Goal: Task Accomplishment & Management: Complete application form

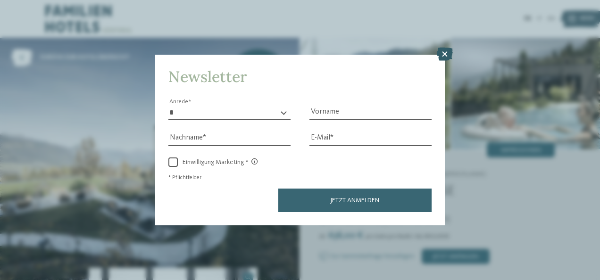
click at [448, 53] on icon at bounding box center [445, 54] width 16 height 13
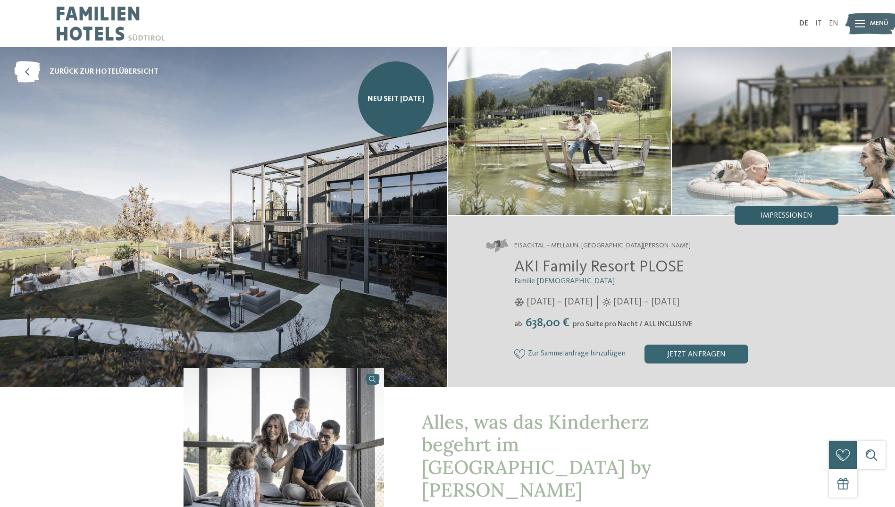
click at [600, 215] on span "Impressionen" at bounding box center [787, 216] width 52 height 8
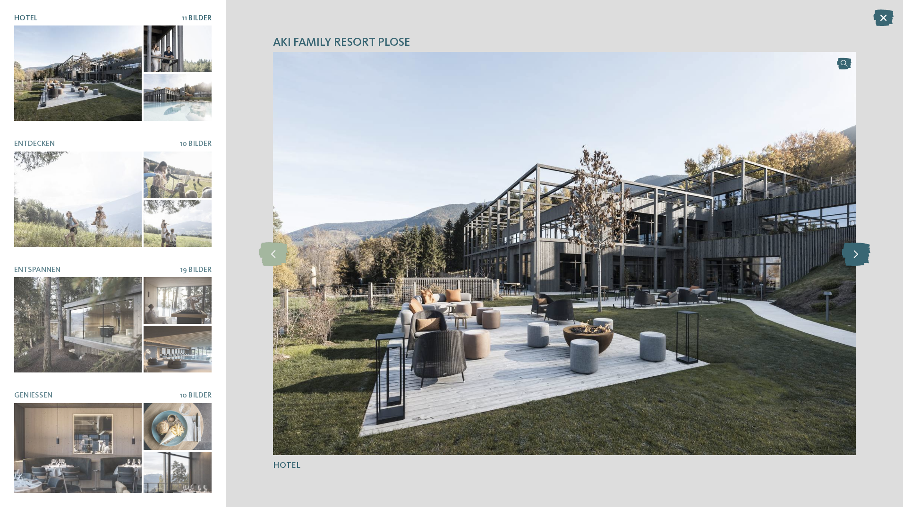
click at [600, 253] on icon at bounding box center [855, 254] width 29 height 24
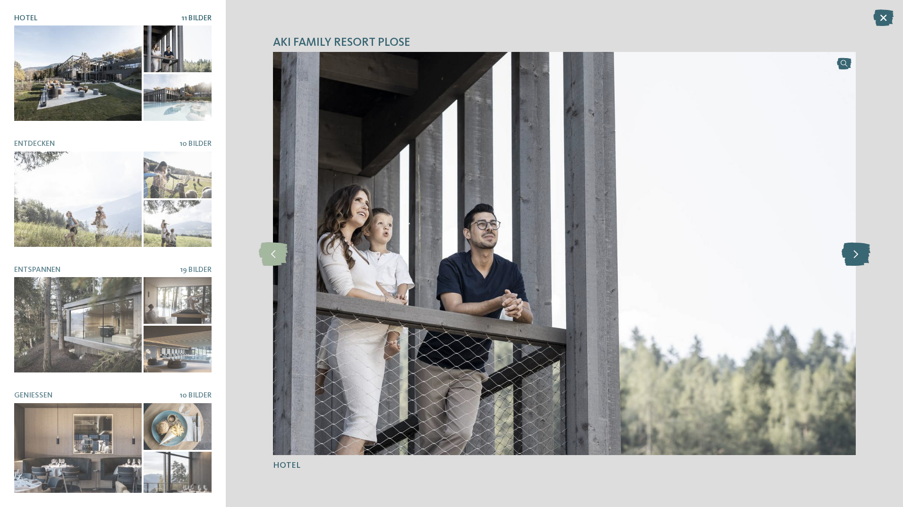
click at [600, 253] on icon at bounding box center [855, 254] width 29 height 24
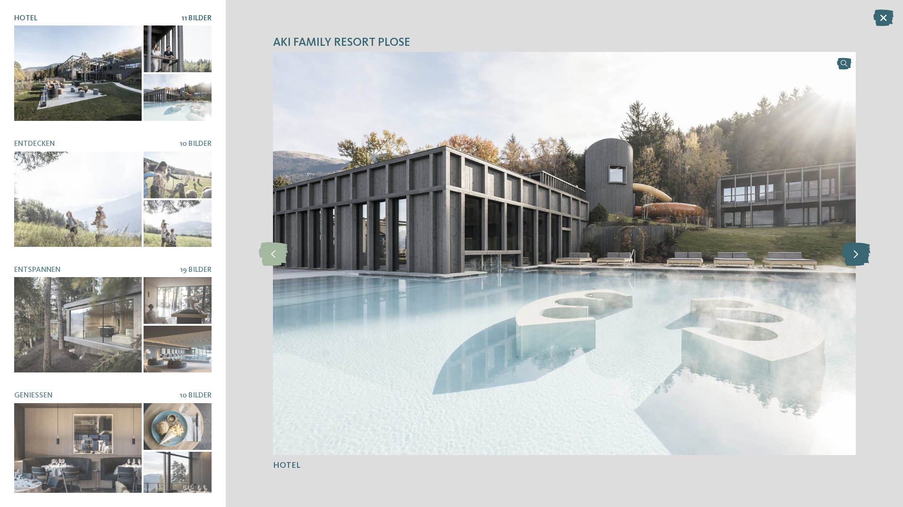
click at [600, 253] on icon at bounding box center [855, 254] width 29 height 24
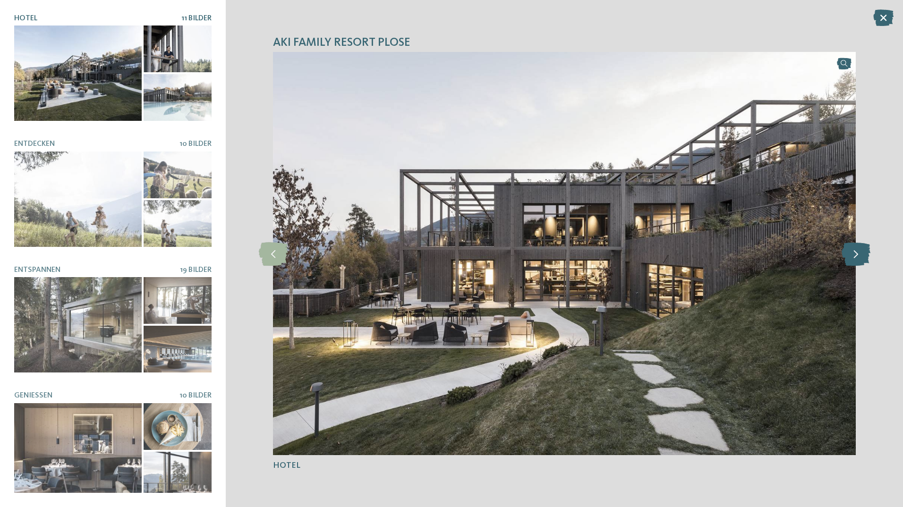
click at [600, 253] on icon at bounding box center [855, 254] width 29 height 24
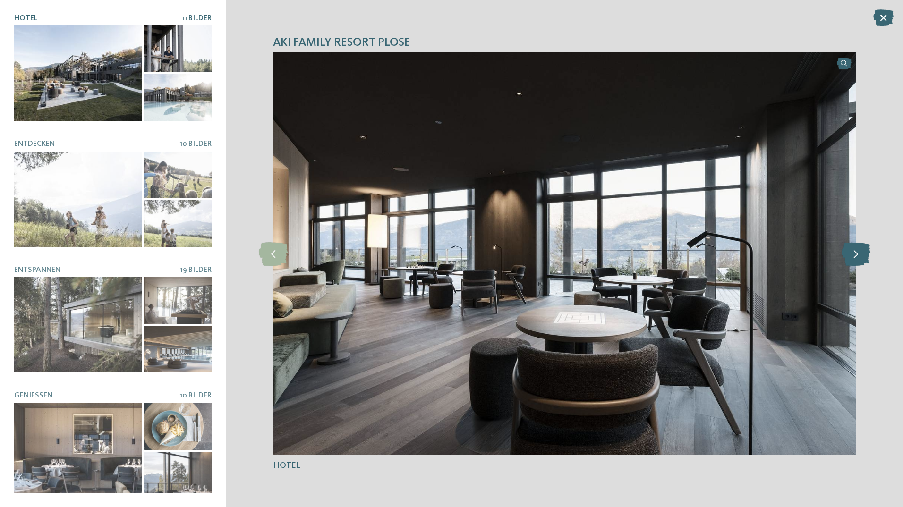
click at [600, 253] on icon at bounding box center [855, 254] width 29 height 24
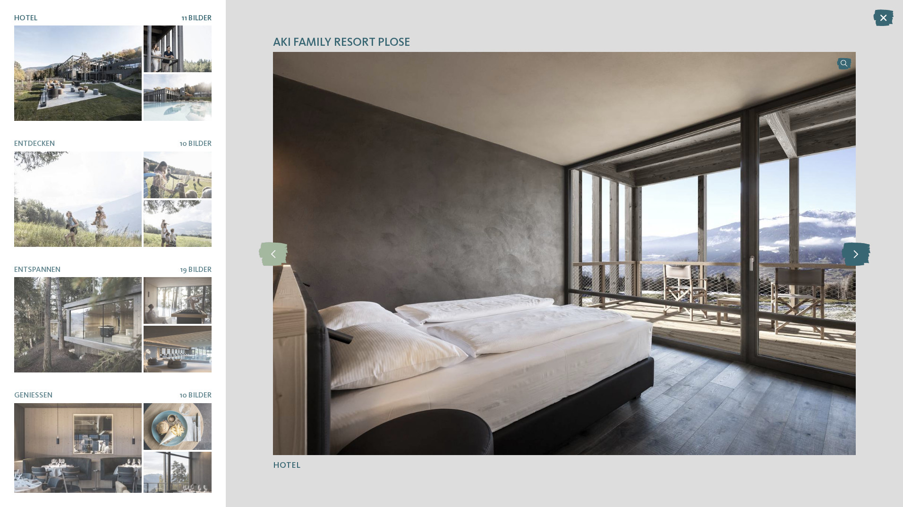
click at [600, 253] on icon at bounding box center [855, 254] width 29 height 24
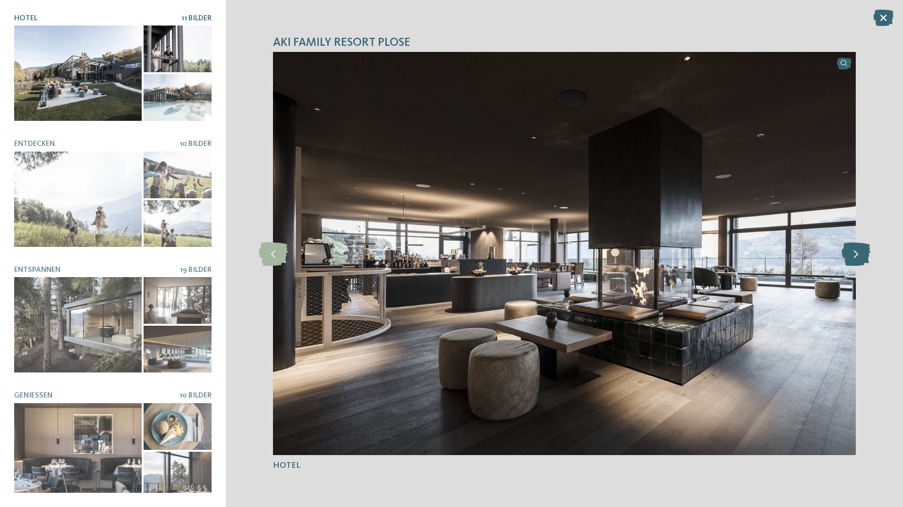
click at [600, 253] on icon at bounding box center [855, 254] width 29 height 24
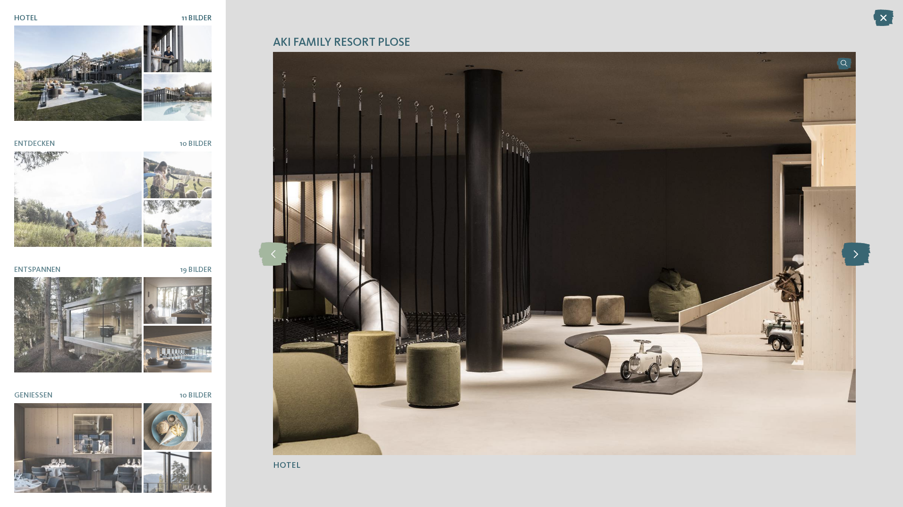
click at [600, 253] on icon at bounding box center [855, 254] width 29 height 24
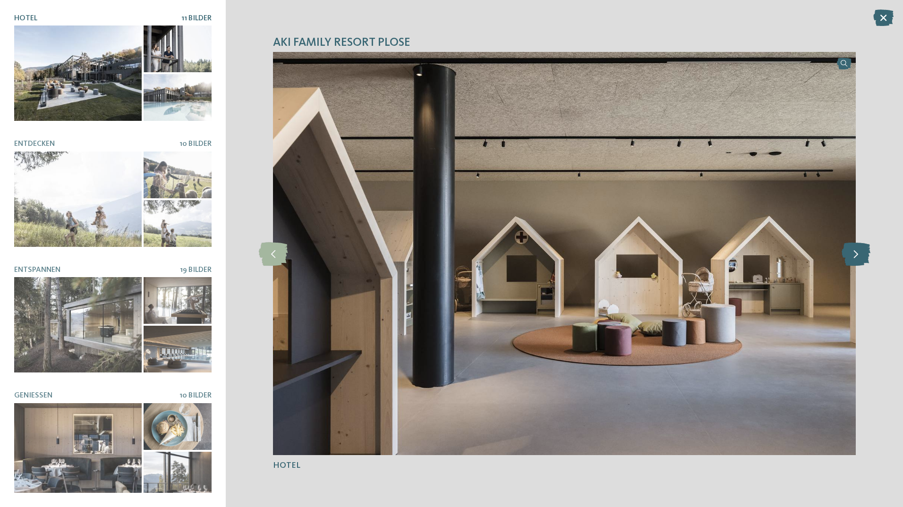
click at [600, 253] on icon at bounding box center [855, 254] width 29 height 24
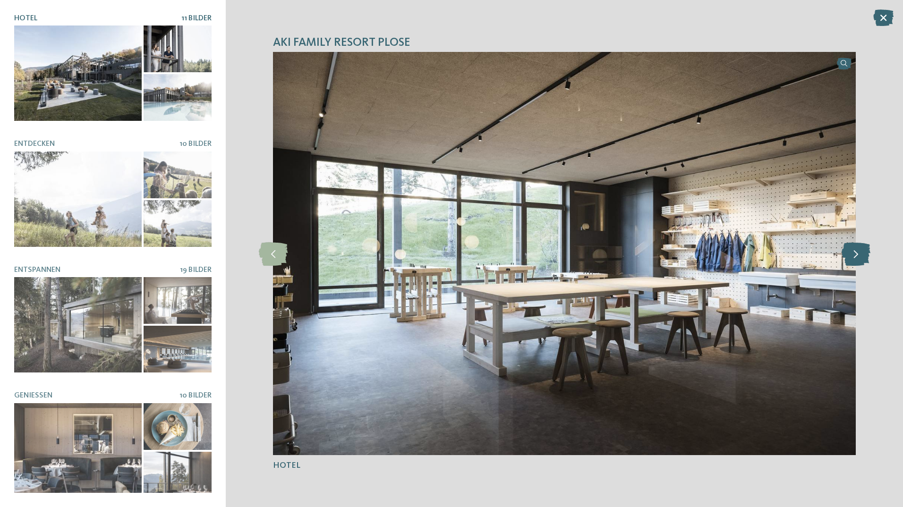
click at [600, 253] on icon at bounding box center [855, 254] width 29 height 24
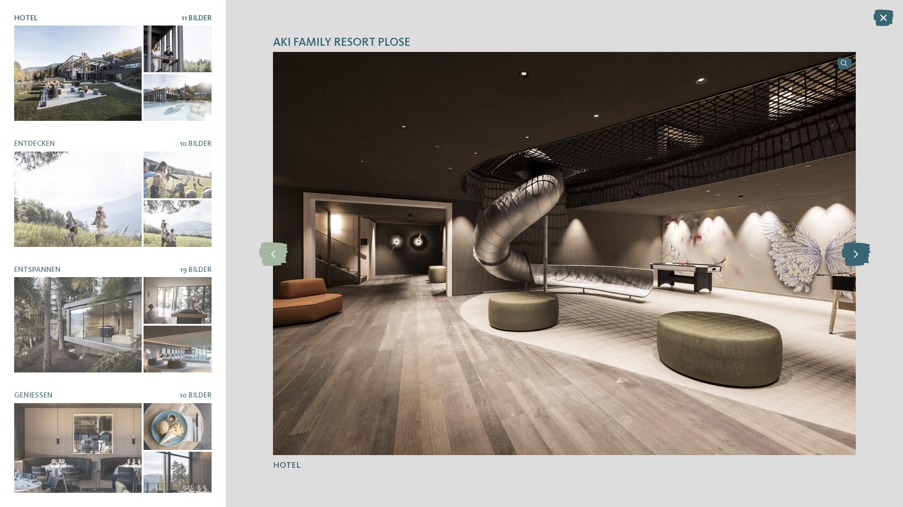
click at [600, 253] on icon at bounding box center [855, 254] width 29 height 24
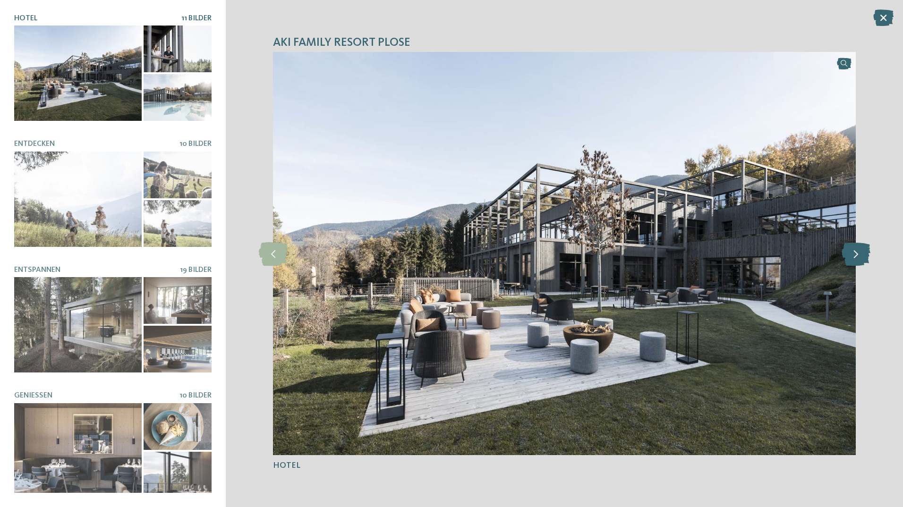
click at [600, 253] on icon at bounding box center [855, 254] width 29 height 24
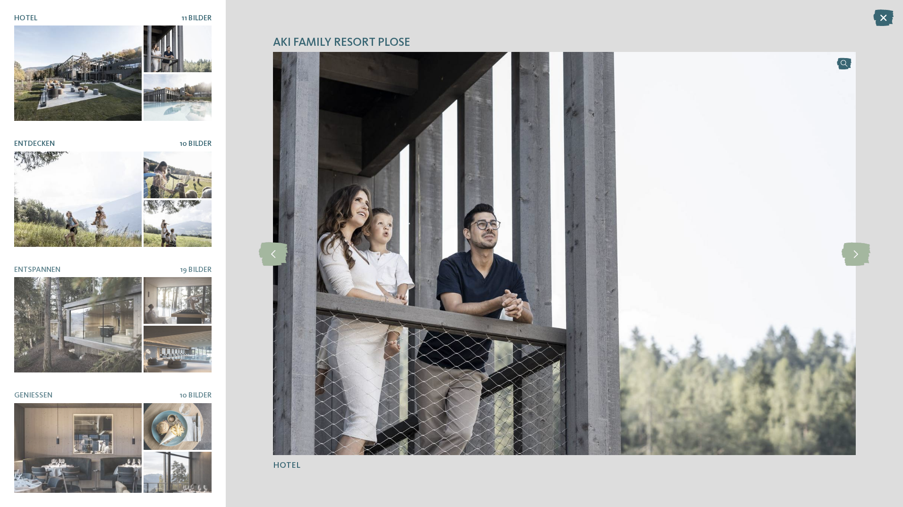
click at [80, 177] on div at bounding box center [77, 199] width 127 height 95
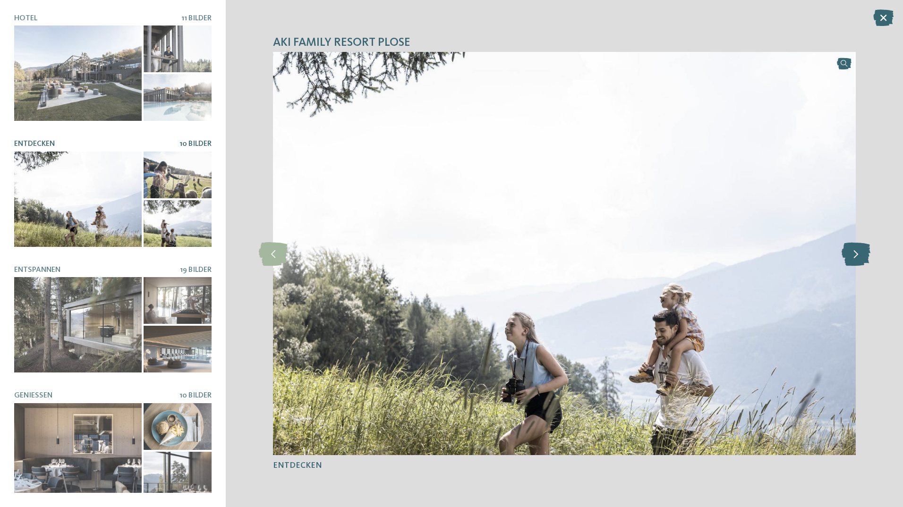
click at [600, 249] on icon at bounding box center [855, 254] width 29 height 24
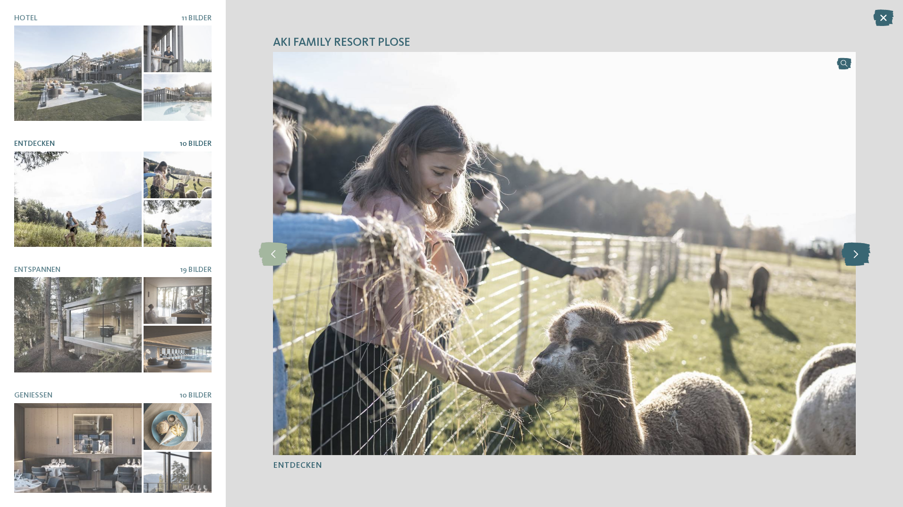
click at [600, 249] on icon at bounding box center [855, 254] width 29 height 24
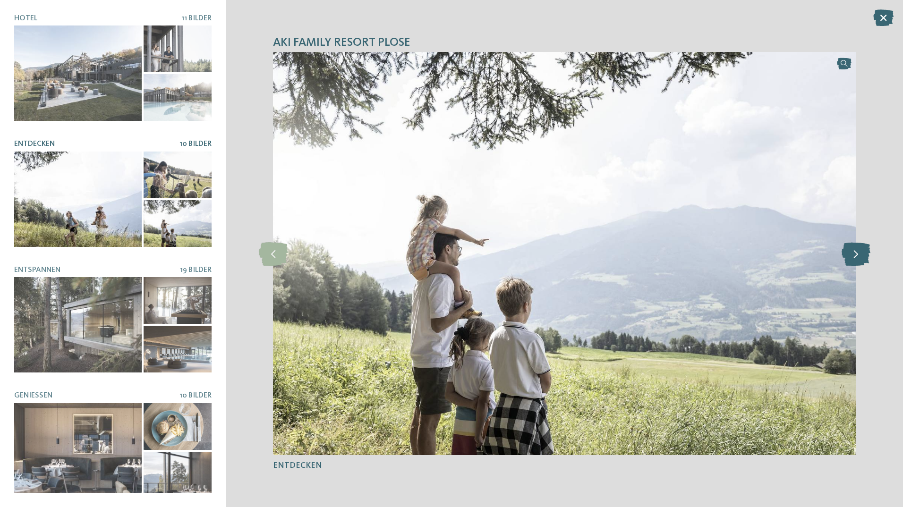
click at [600, 249] on icon at bounding box center [855, 254] width 29 height 24
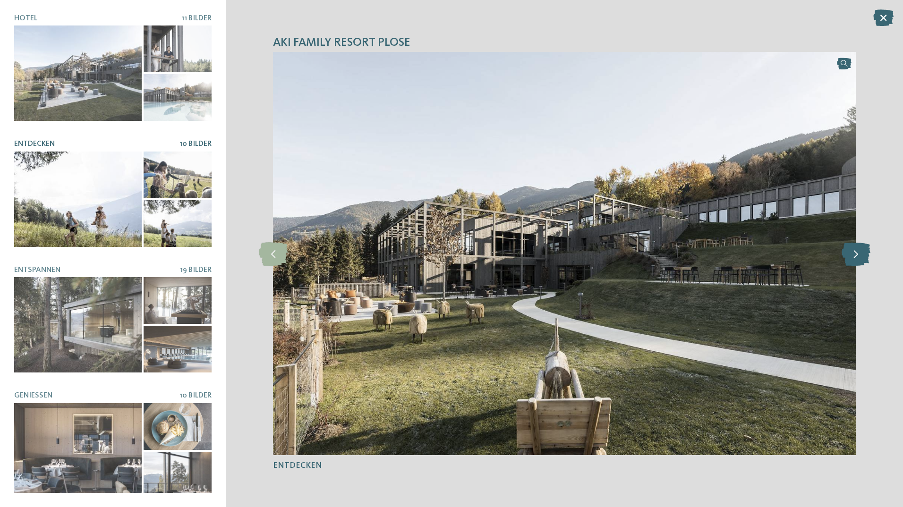
click at [600, 249] on icon at bounding box center [855, 254] width 29 height 24
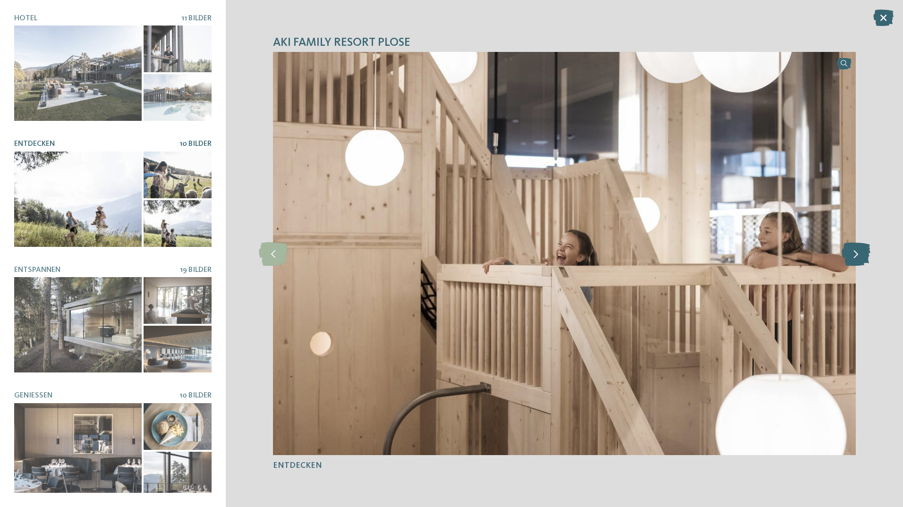
click at [600, 249] on icon at bounding box center [855, 254] width 29 height 24
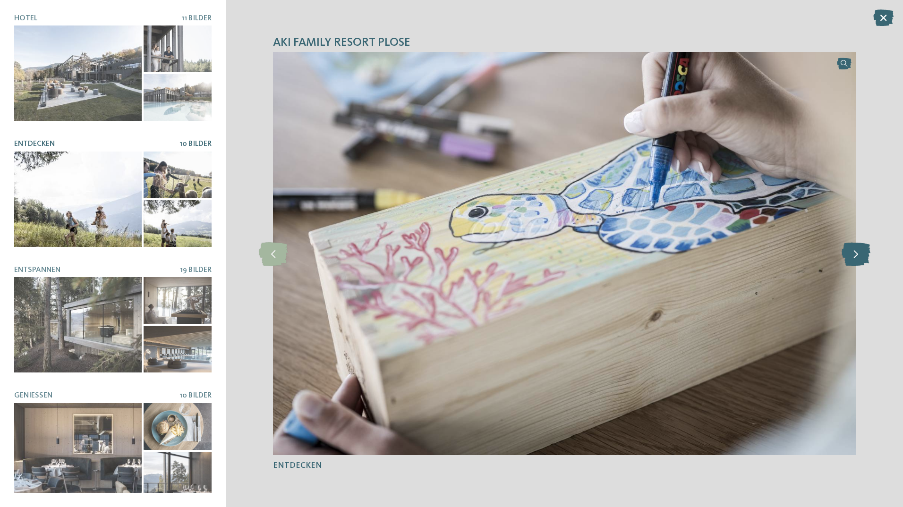
click at [600, 249] on icon at bounding box center [855, 254] width 29 height 24
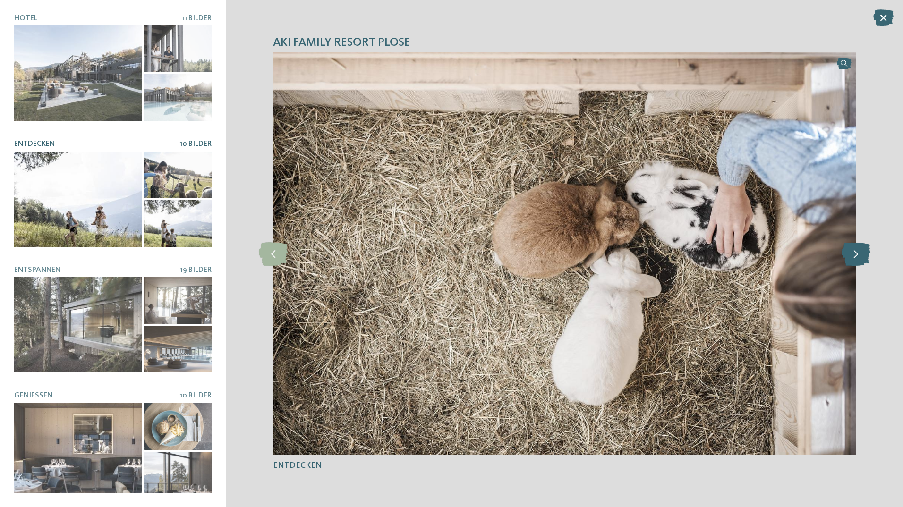
click at [600, 249] on icon at bounding box center [855, 254] width 29 height 24
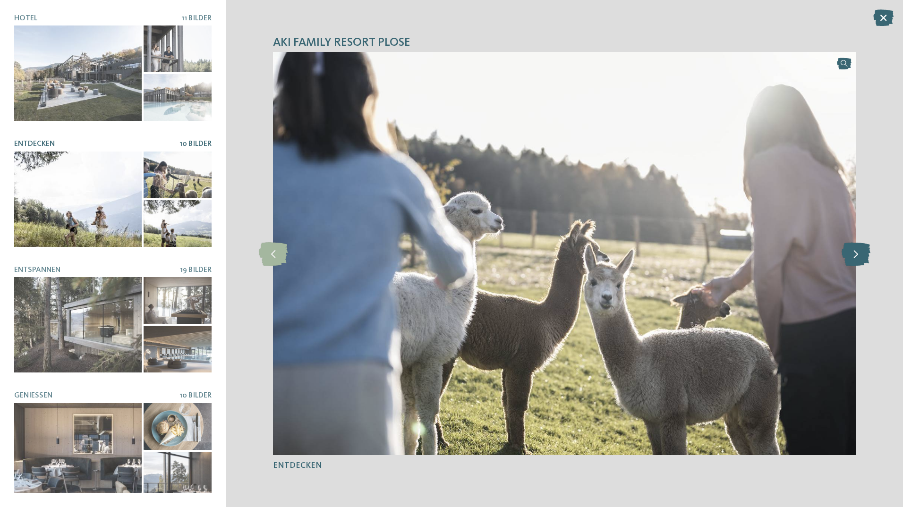
click at [600, 249] on icon at bounding box center [855, 254] width 29 height 24
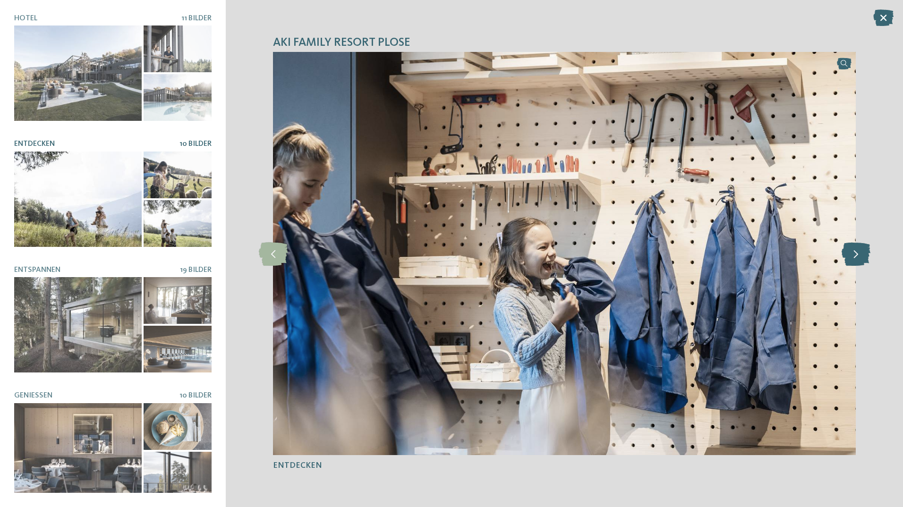
click at [600, 249] on icon at bounding box center [855, 254] width 29 height 24
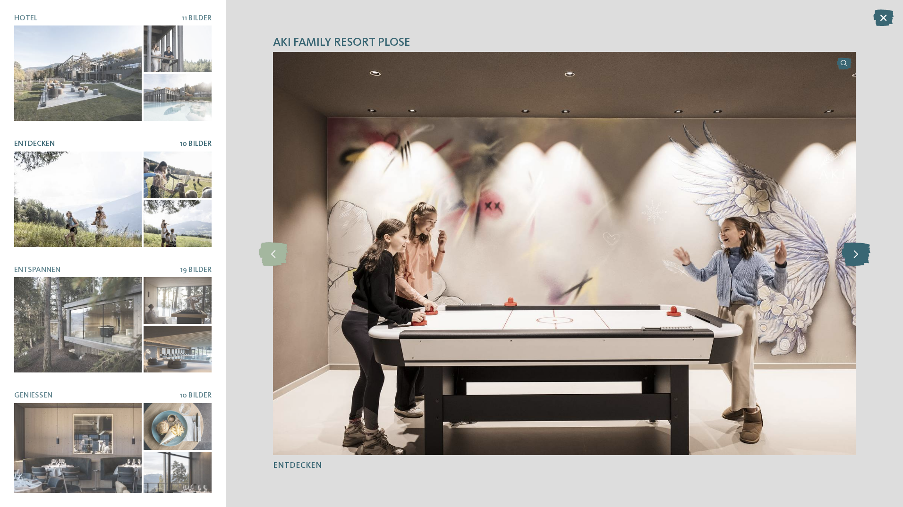
click at [600, 249] on icon at bounding box center [855, 254] width 29 height 24
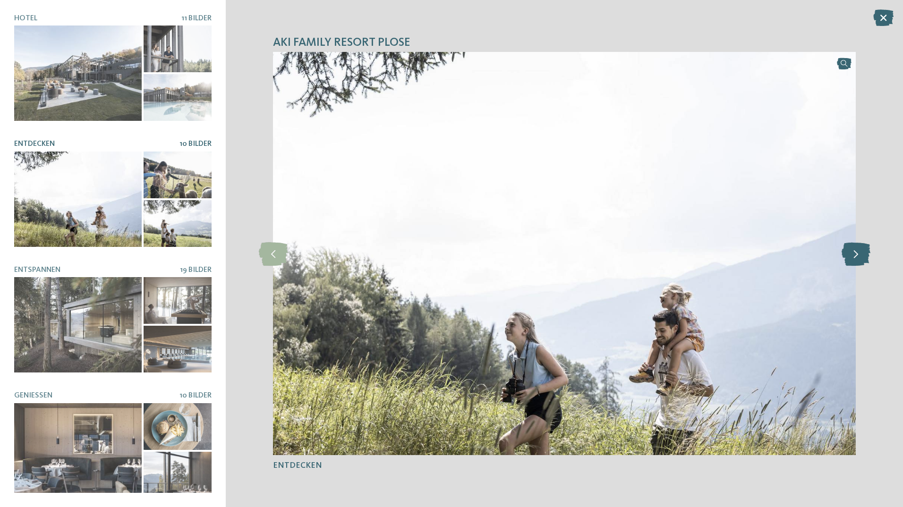
click at [600, 249] on icon at bounding box center [855, 254] width 29 height 24
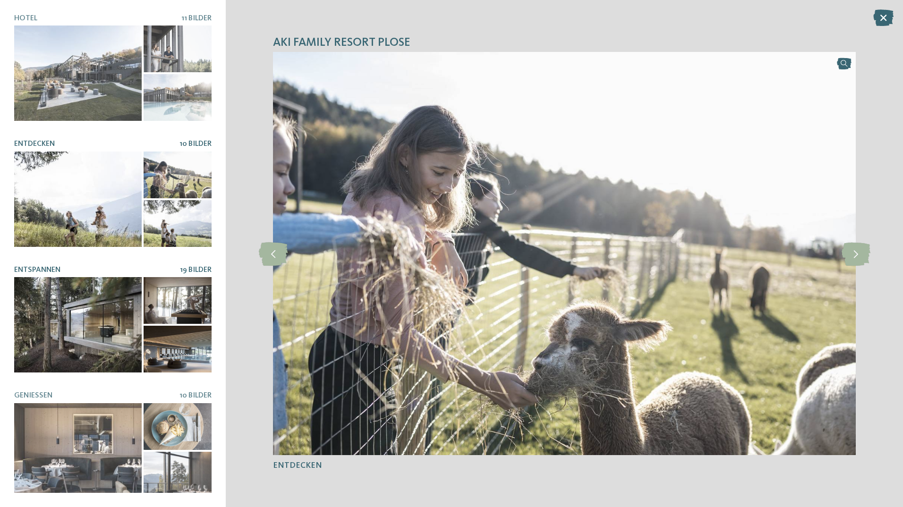
click at [43, 280] on div at bounding box center [77, 324] width 127 height 95
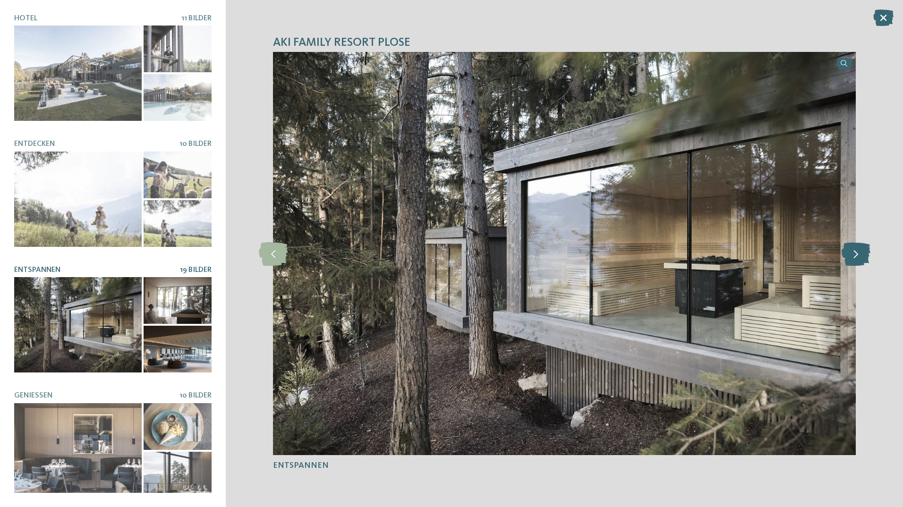
click at [600, 255] on icon at bounding box center [855, 254] width 29 height 24
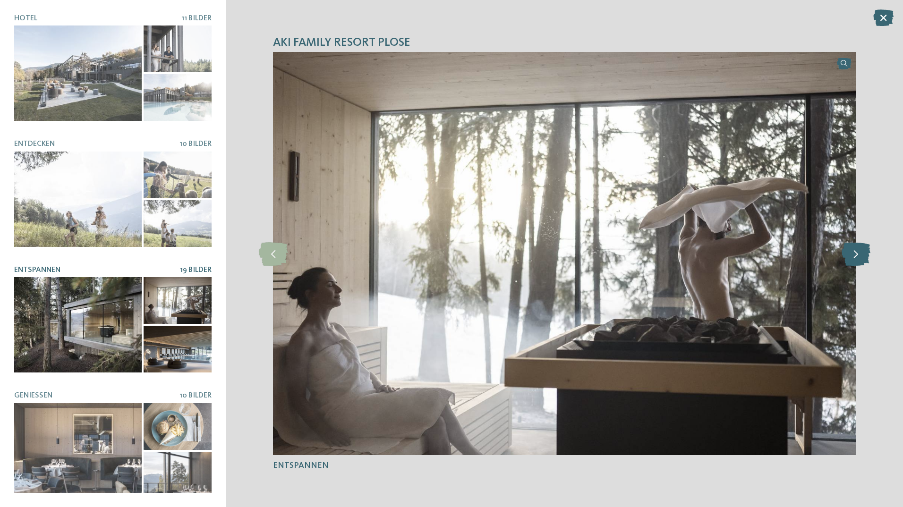
click at [600, 255] on icon at bounding box center [855, 254] width 29 height 24
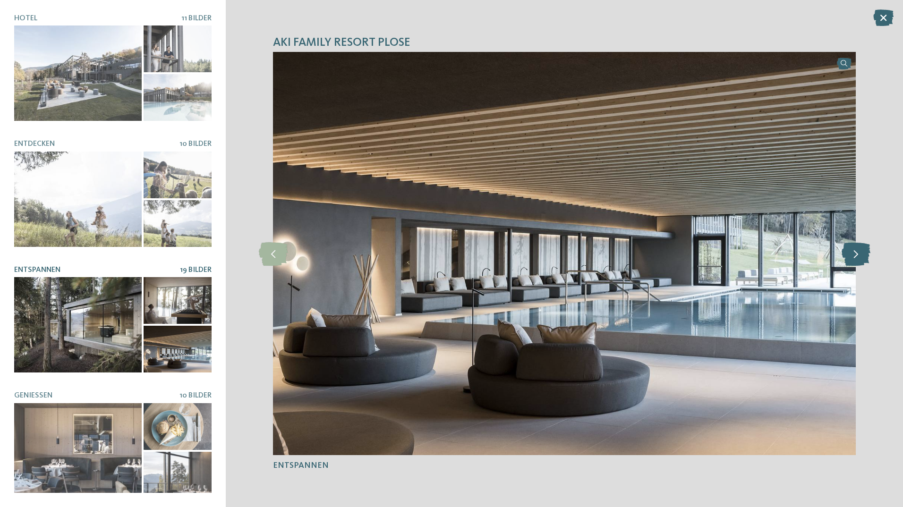
click at [600, 255] on icon at bounding box center [855, 254] width 29 height 24
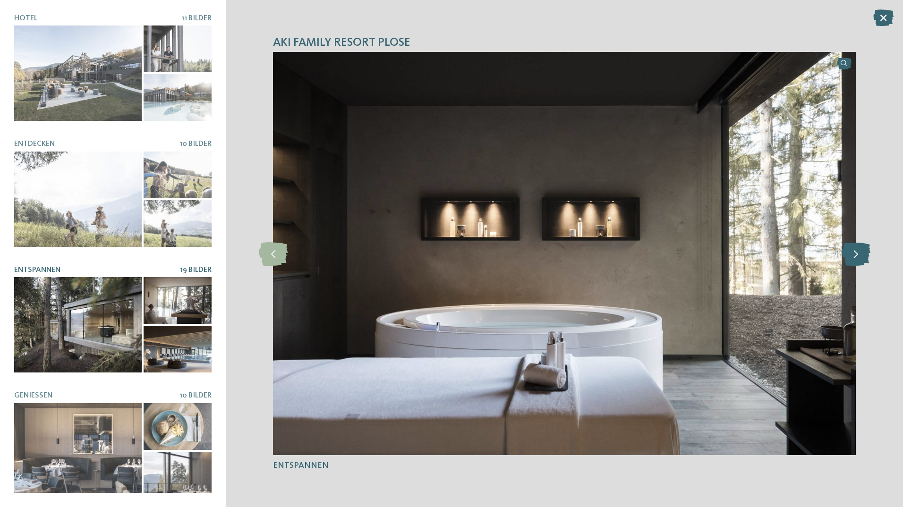
click at [600, 255] on icon at bounding box center [855, 254] width 29 height 24
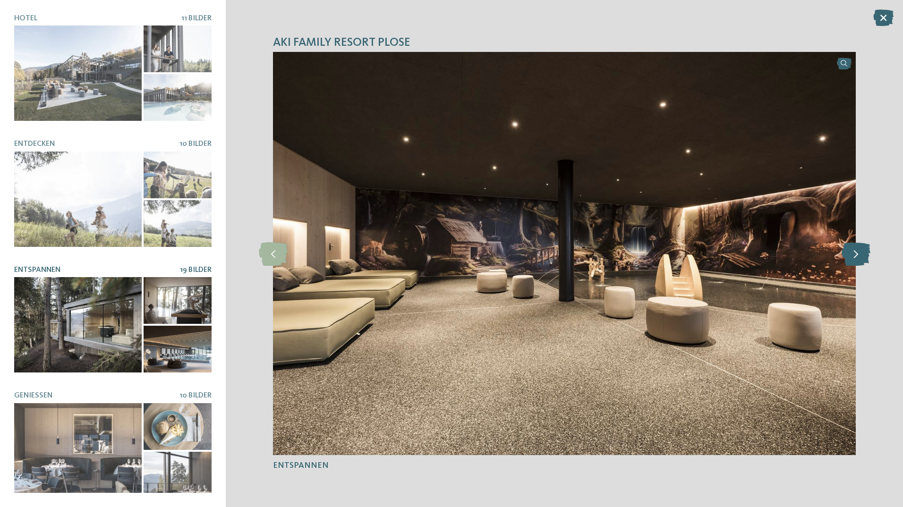
click at [600, 255] on icon at bounding box center [855, 254] width 29 height 24
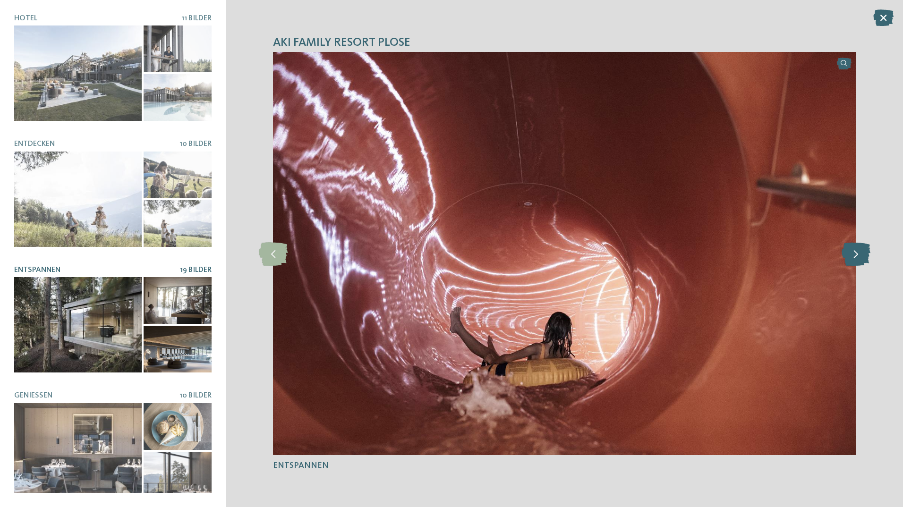
click at [600, 255] on icon at bounding box center [855, 254] width 29 height 24
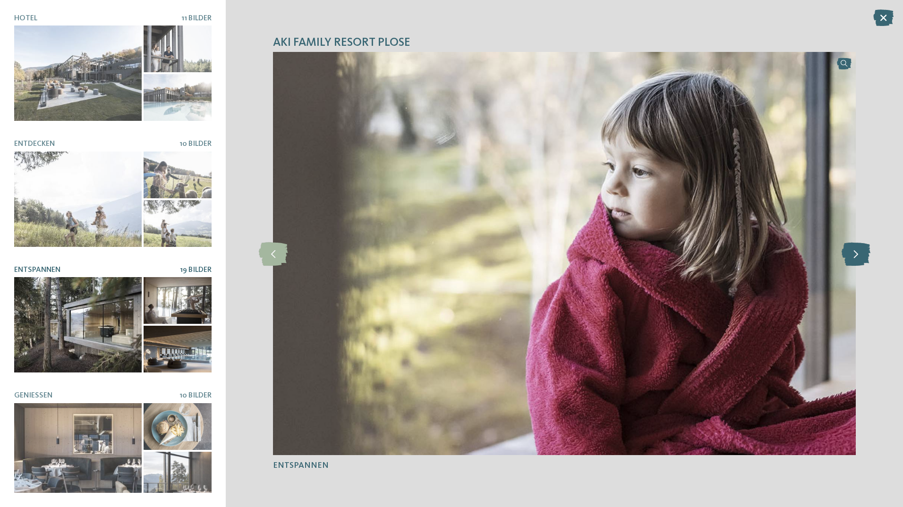
click at [600, 255] on icon at bounding box center [855, 254] width 29 height 24
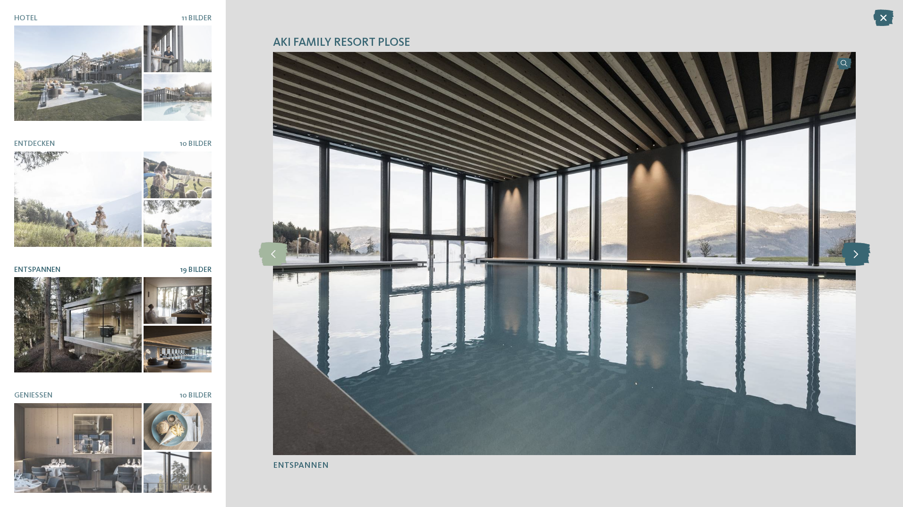
click at [600, 255] on icon at bounding box center [855, 254] width 29 height 24
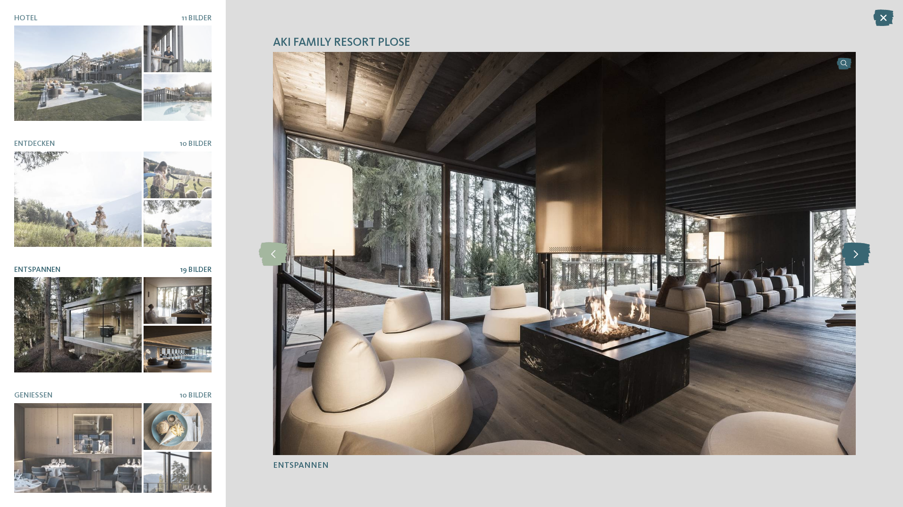
click at [600, 255] on icon at bounding box center [855, 254] width 29 height 24
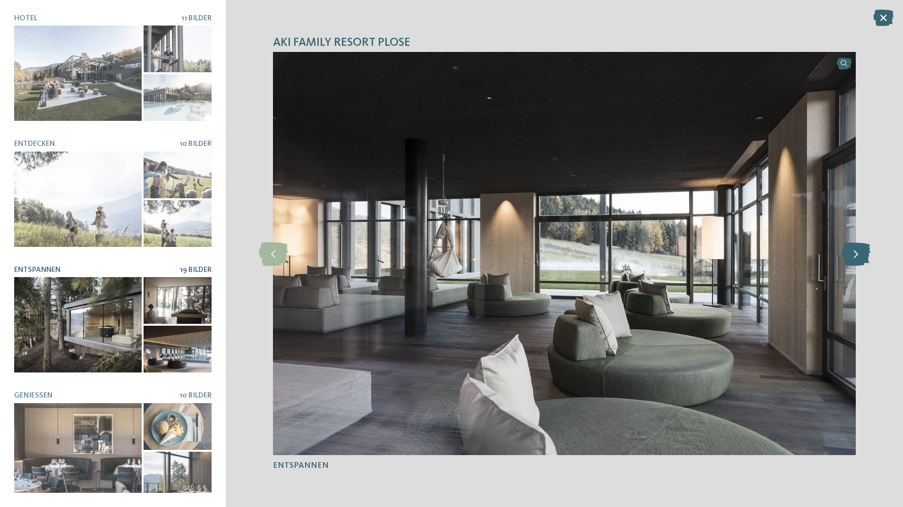
click at [600, 255] on icon at bounding box center [855, 254] width 29 height 24
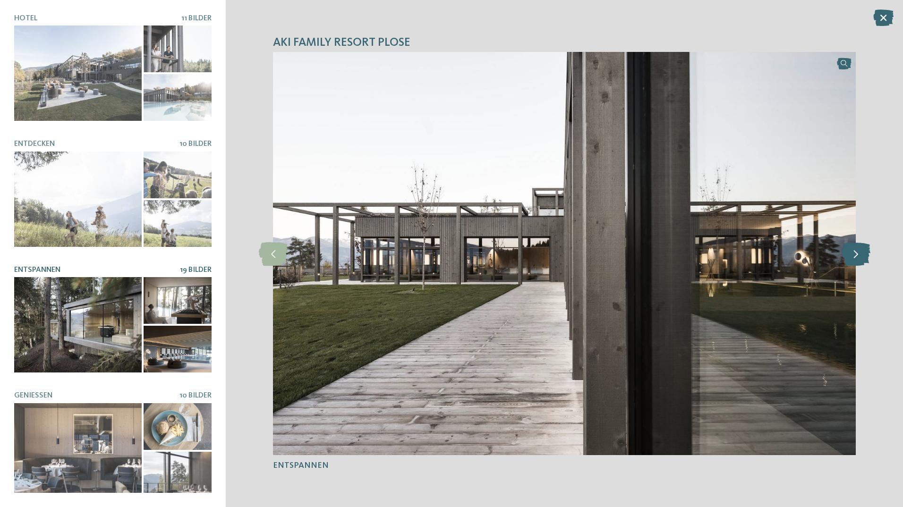
click at [600, 255] on icon at bounding box center [855, 254] width 29 height 24
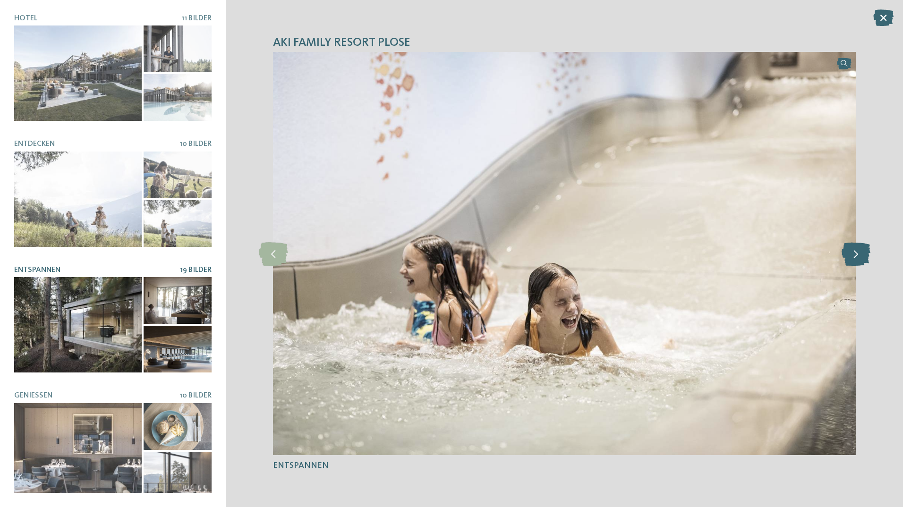
click at [600, 255] on icon at bounding box center [855, 254] width 29 height 24
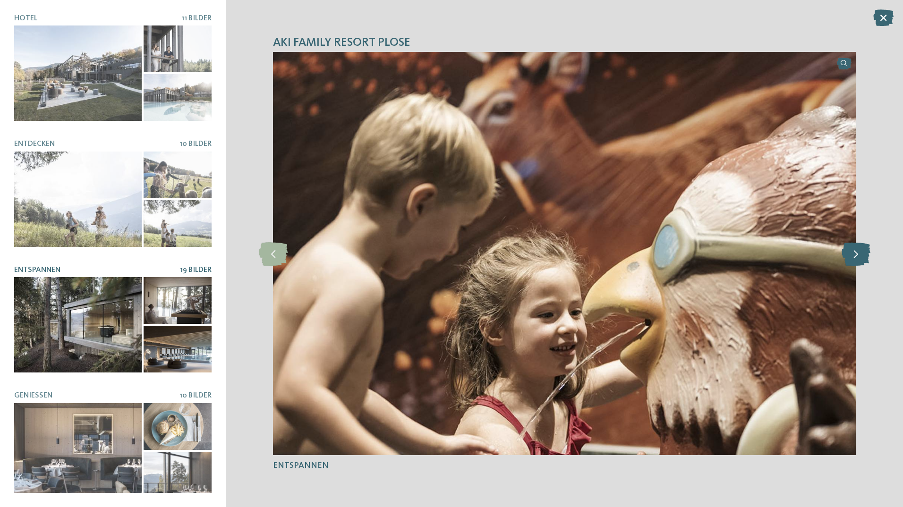
click at [600, 255] on icon at bounding box center [855, 254] width 29 height 24
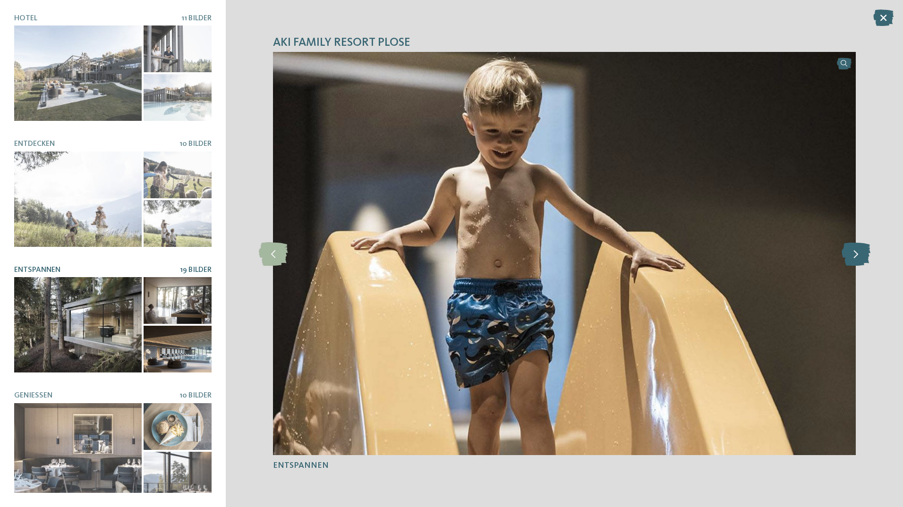
click at [600, 255] on icon at bounding box center [855, 254] width 29 height 24
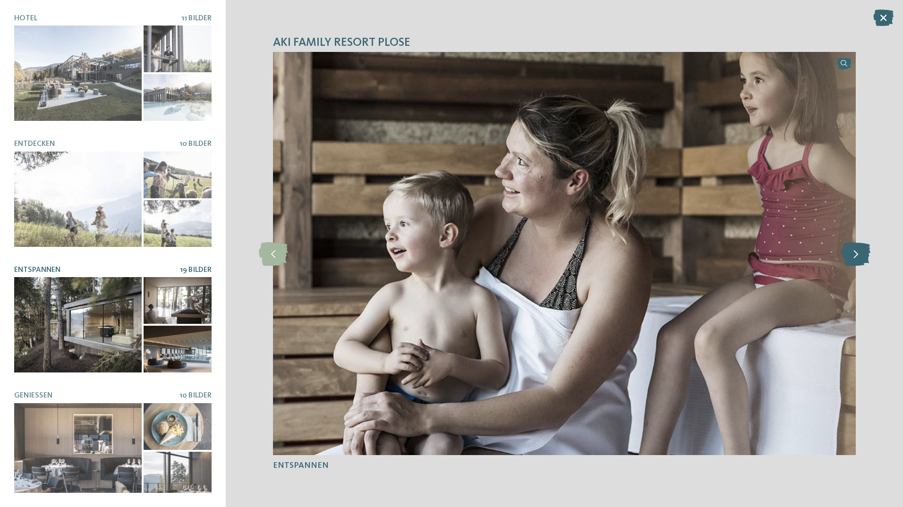
click at [600, 255] on icon at bounding box center [855, 254] width 29 height 24
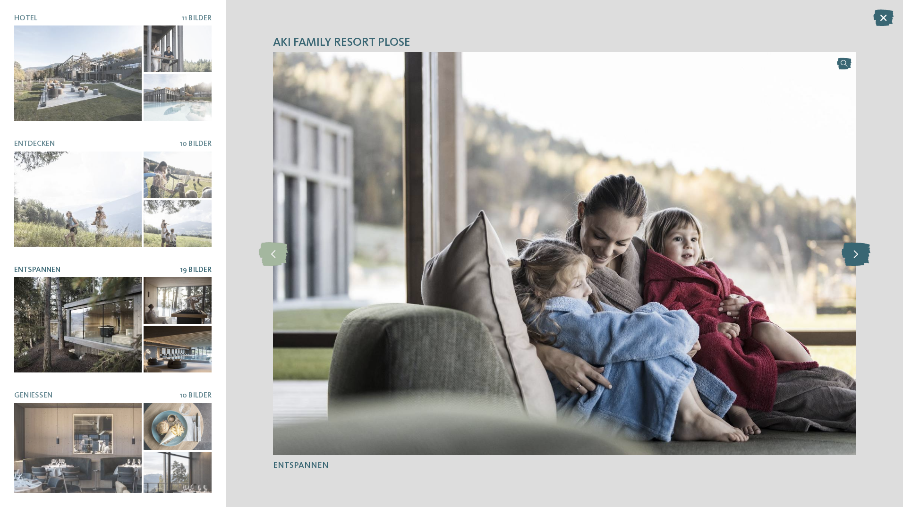
click at [600, 255] on icon at bounding box center [855, 254] width 29 height 24
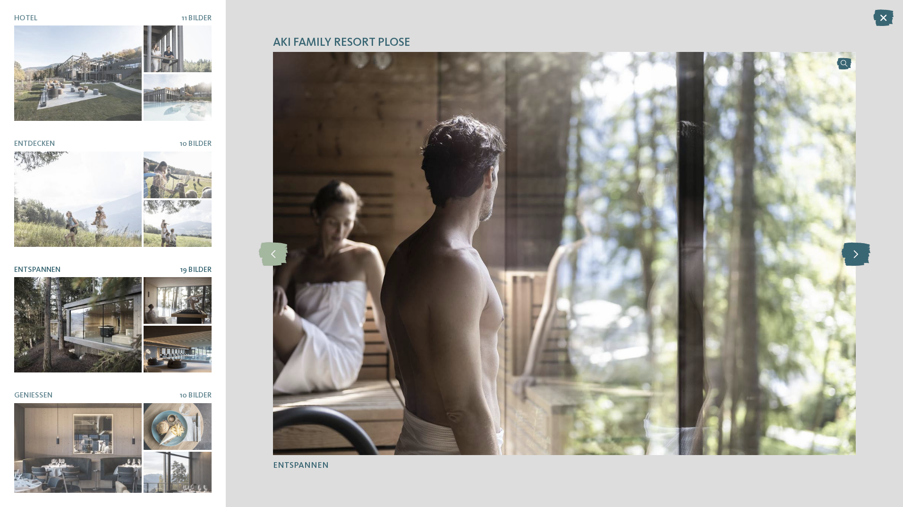
click at [600, 255] on icon at bounding box center [855, 254] width 29 height 24
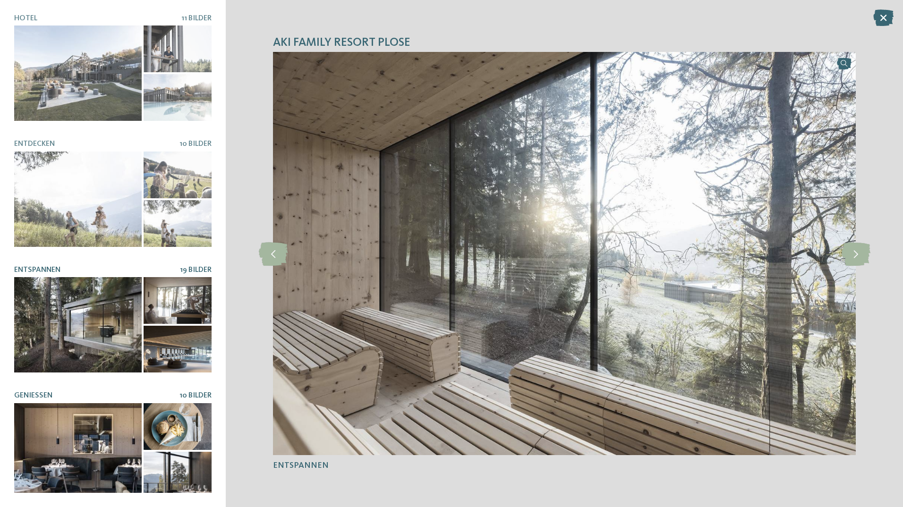
click at [59, 280] on div at bounding box center [77, 450] width 127 height 95
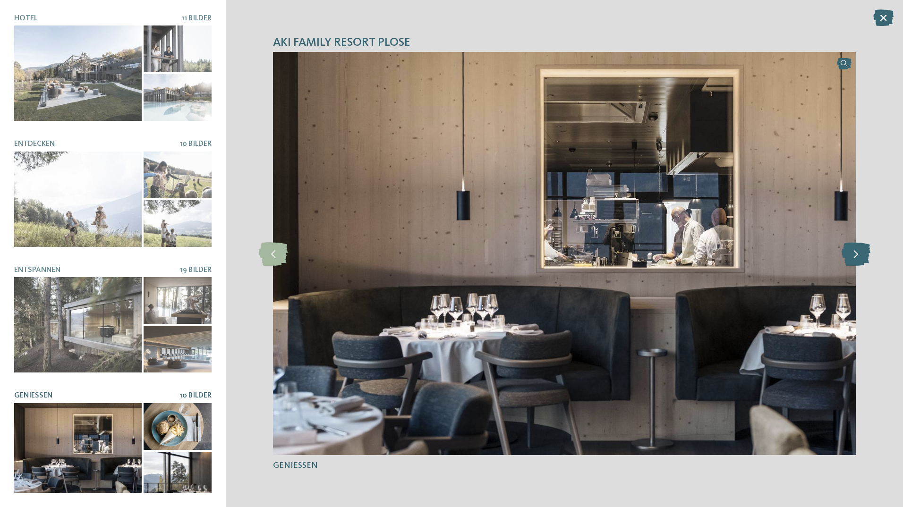
click at [600, 257] on icon at bounding box center [855, 254] width 29 height 24
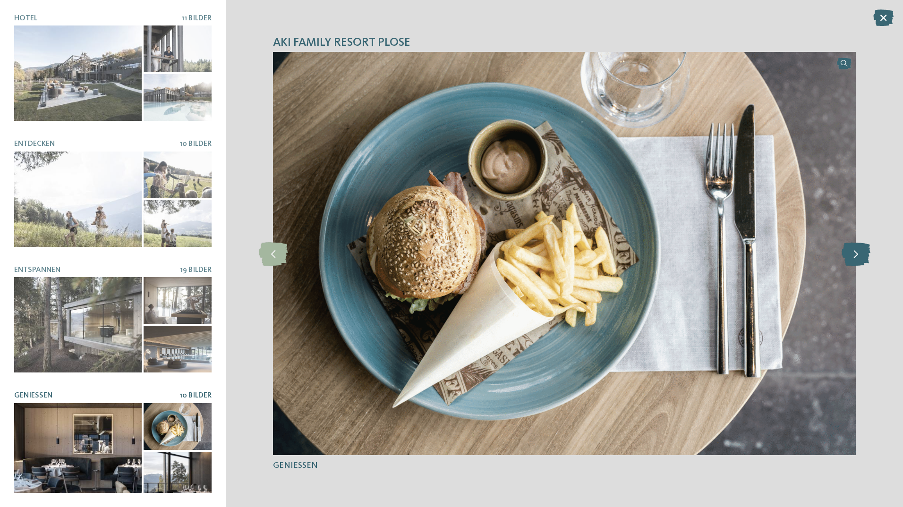
click at [600, 257] on icon at bounding box center [855, 254] width 29 height 24
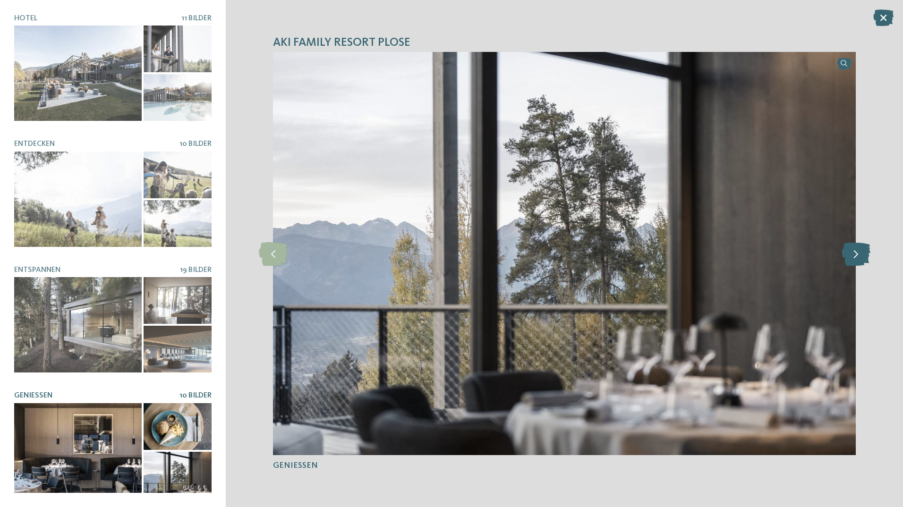
click at [600, 257] on icon at bounding box center [855, 254] width 29 height 24
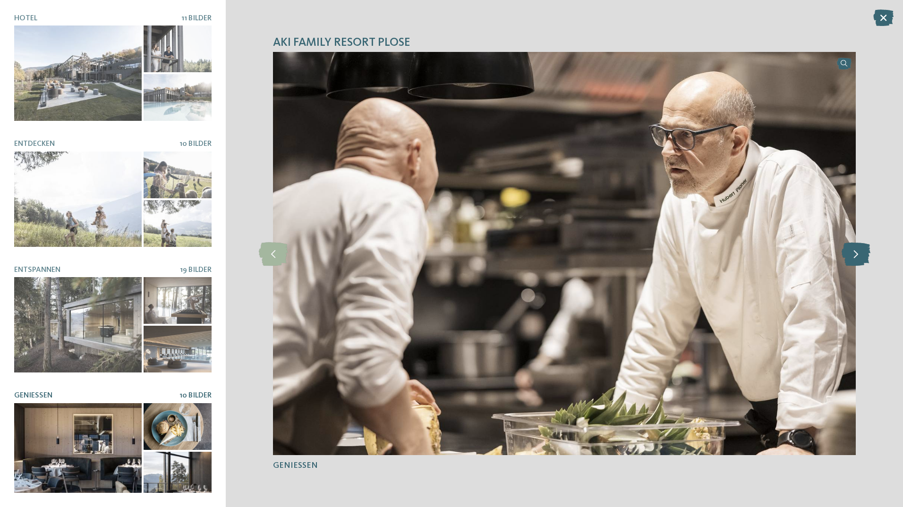
click at [600, 257] on icon at bounding box center [855, 254] width 29 height 24
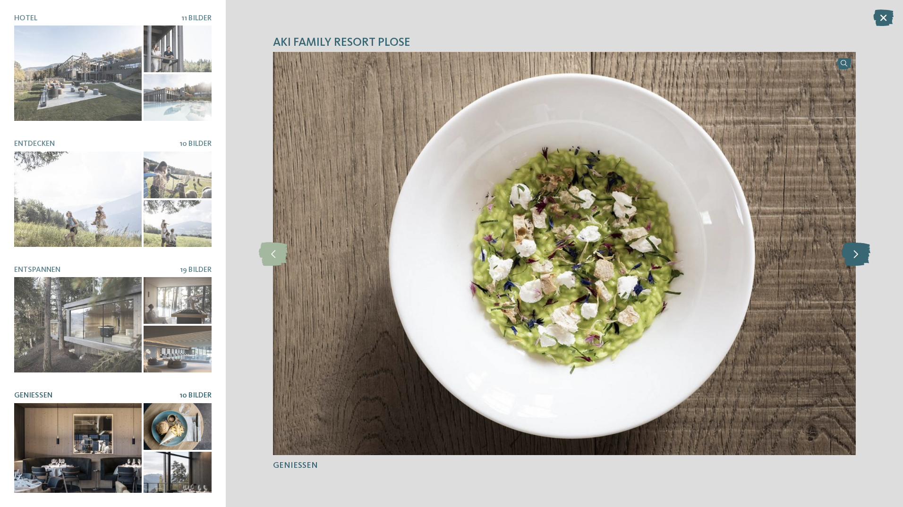
click at [600, 257] on icon at bounding box center [855, 254] width 29 height 24
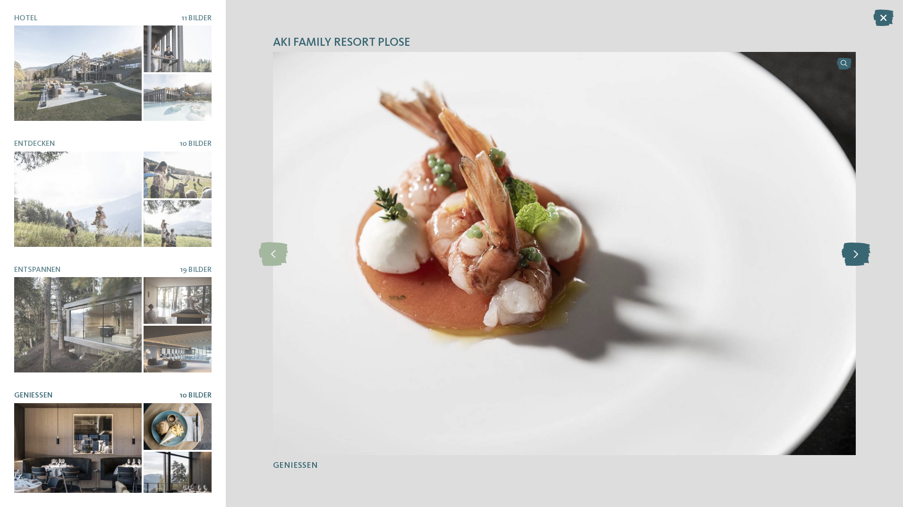
click at [600, 257] on icon at bounding box center [855, 254] width 29 height 24
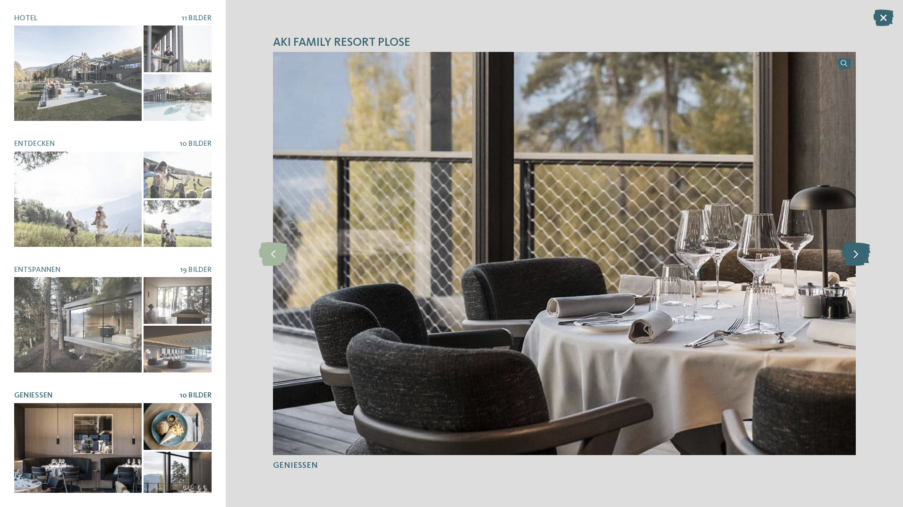
click at [600, 257] on icon at bounding box center [855, 254] width 29 height 24
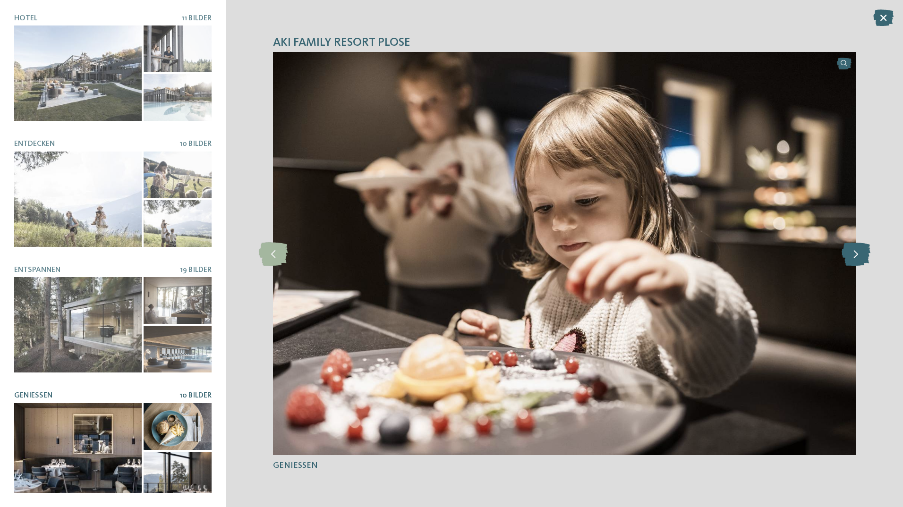
click at [600, 257] on icon at bounding box center [855, 254] width 29 height 24
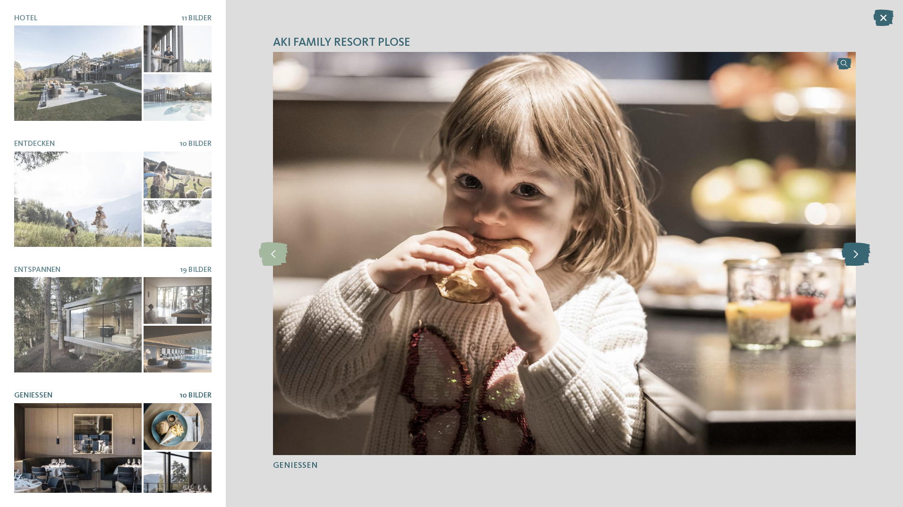
click at [600, 257] on icon at bounding box center [855, 254] width 29 height 24
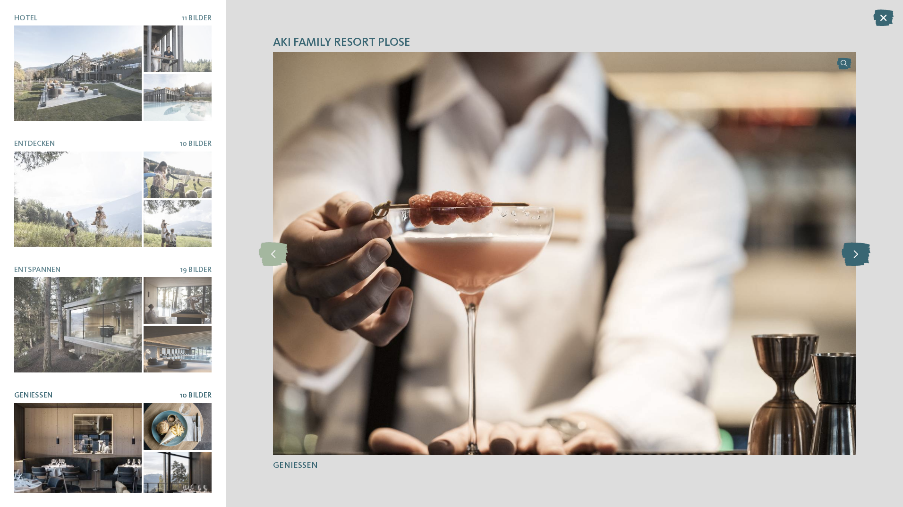
click at [600, 257] on icon at bounding box center [855, 254] width 29 height 24
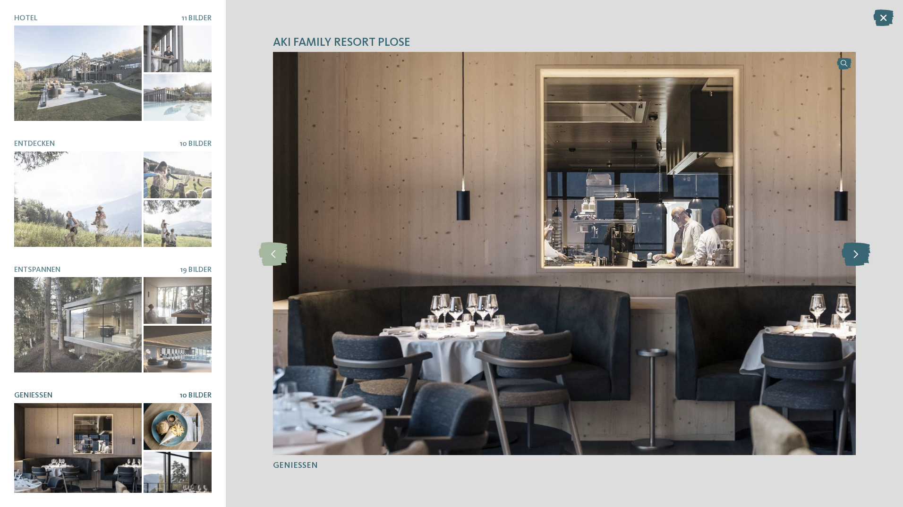
click at [600, 257] on icon at bounding box center [855, 254] width 29 height 24
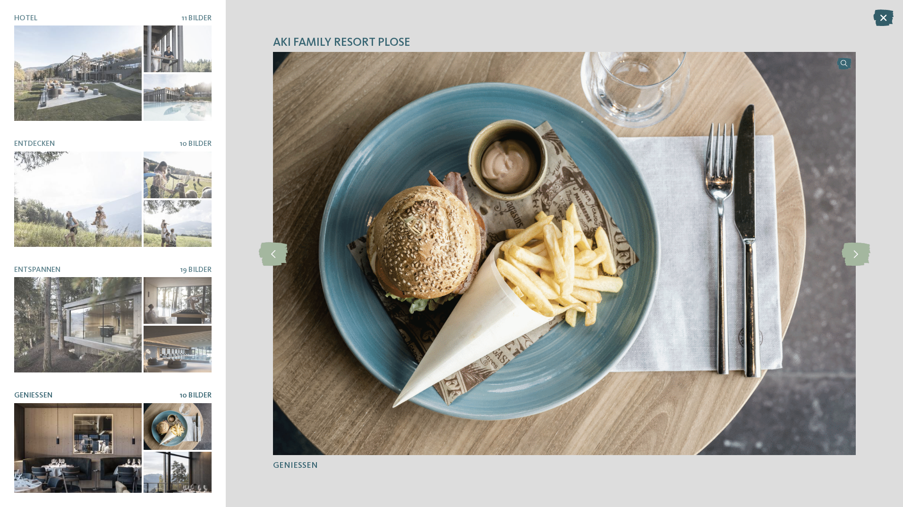
click at [600, 16] on icon at bounding box center [883, 17] width 20 height 17
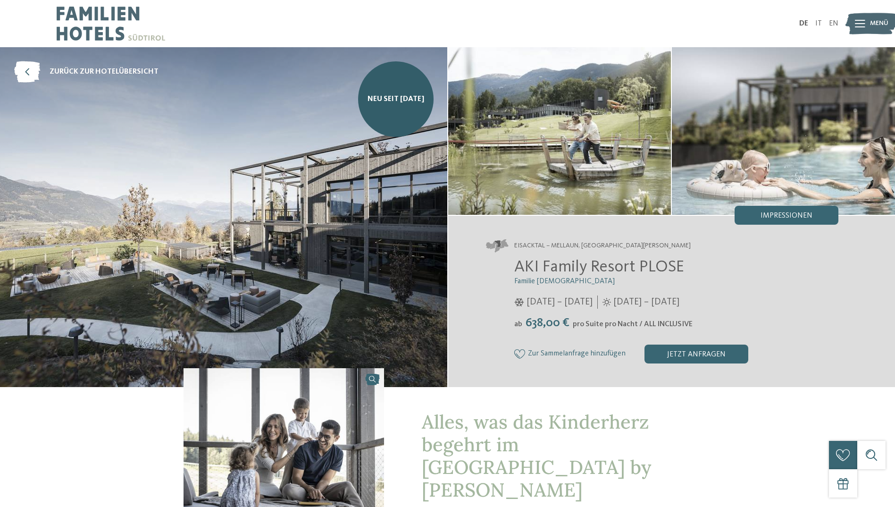
click at [600, 18] on img at bounding box center [872, 24] width 52 height 26
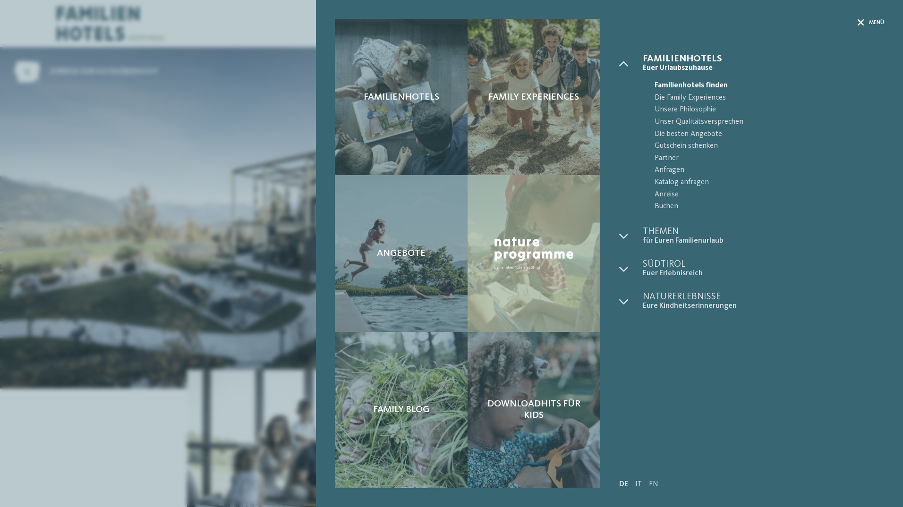
click at [600, 20] on icon at bounding box center [860, 22] width 7 height 7
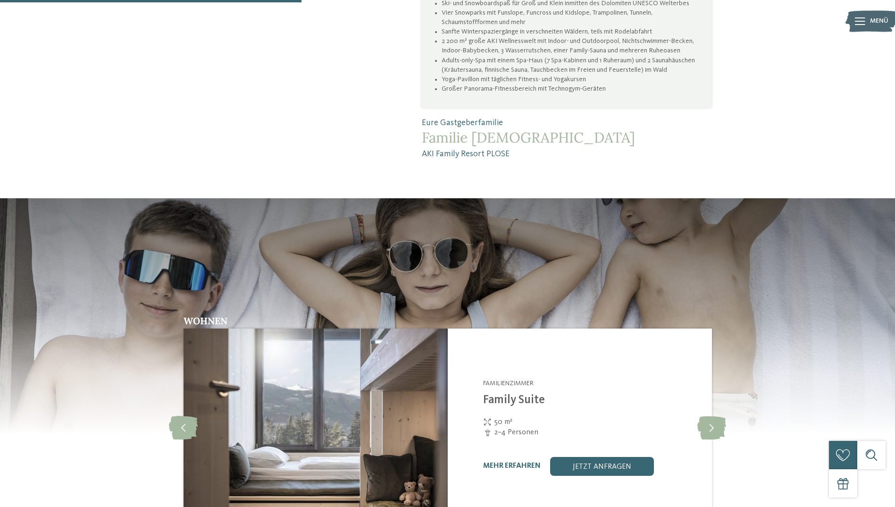
scroll to position [1086, 0]
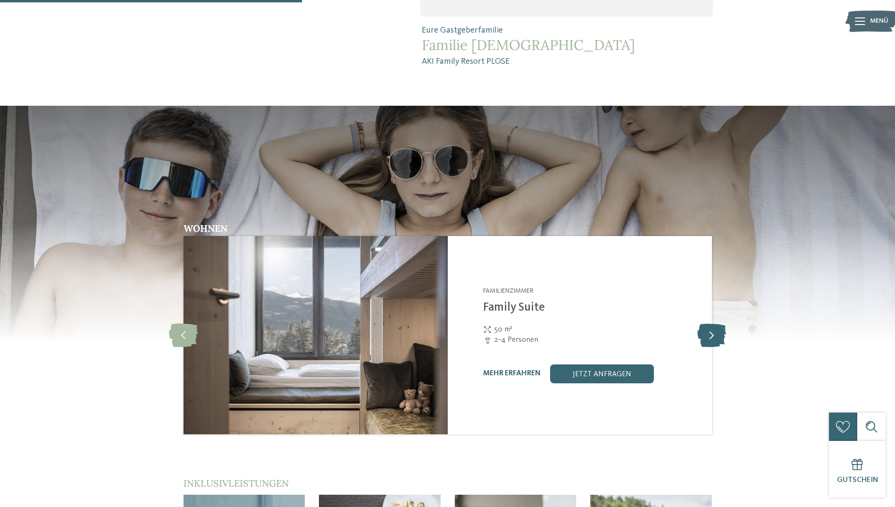
click at [600, 280] on icon at bounding box center [712, 335] width 29 height 24
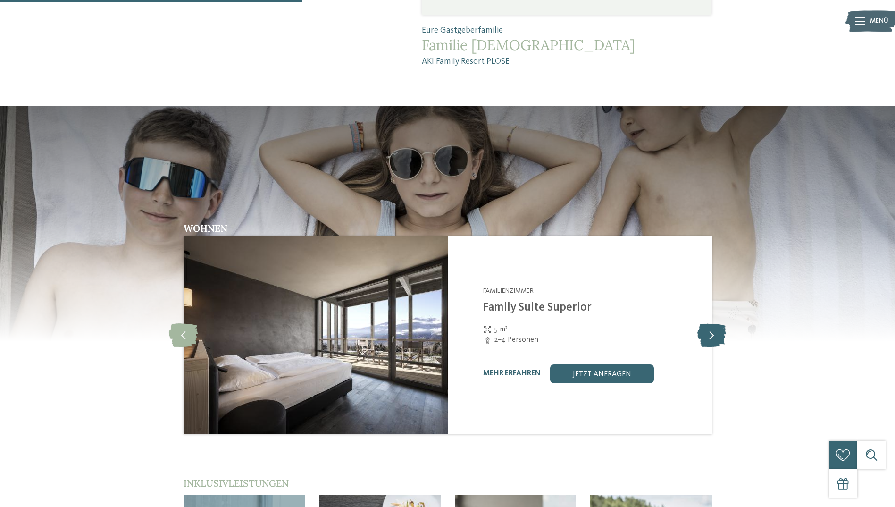
click at [600, 280] on icon at bounding box center [712, 335] width 29 height 24
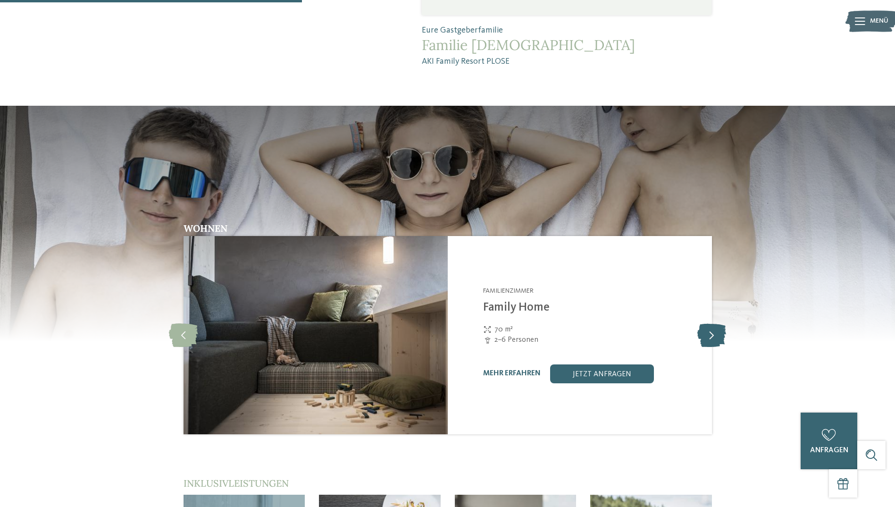
click at [600, 280] on icon at bounding box center [712, 335] width 29 height 24
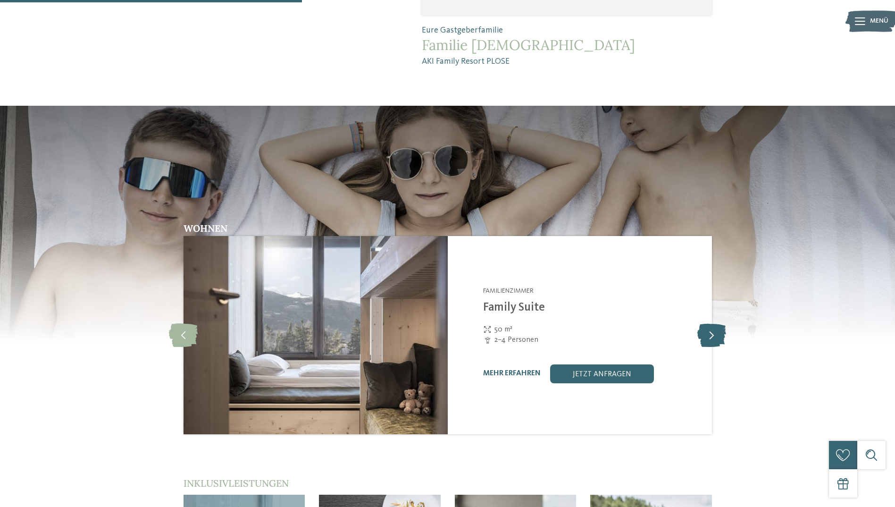
click at [600, 280] on icon at bounding box center [712, 335] width 29 height 24
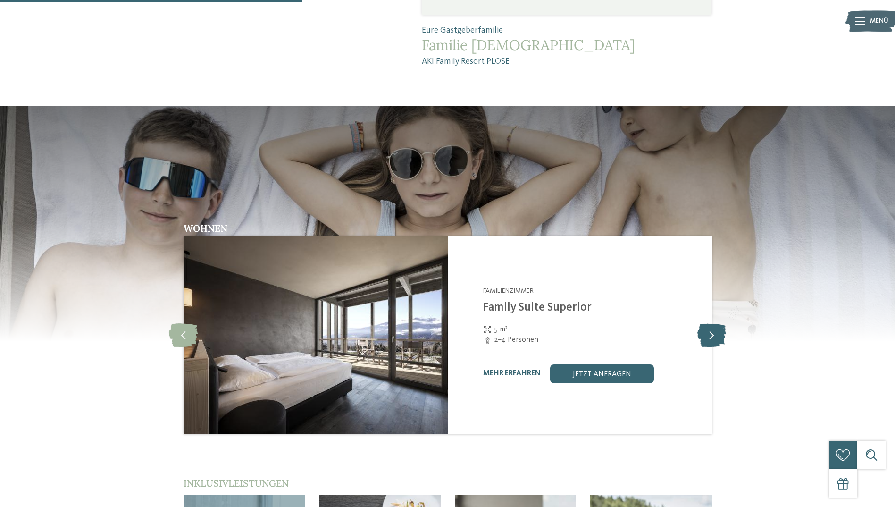
click at [600, 280] on icon at bounding box center [712, 335] width 29 height 24
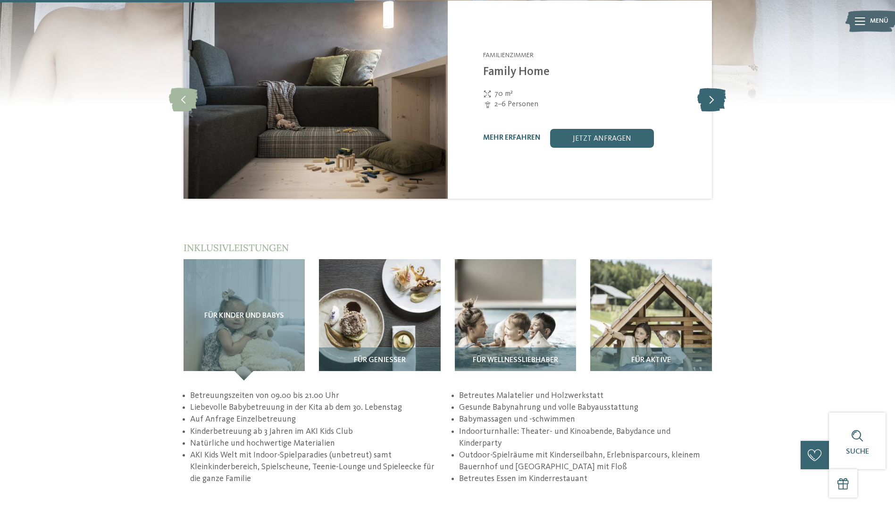
scroll to position [1322, 0]
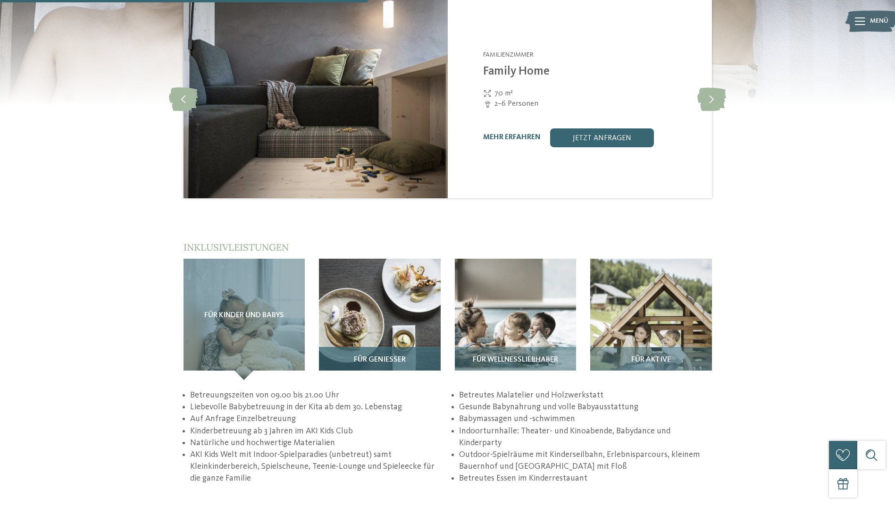
click at [363, 280] on img at bounding box center [380, 320] width 122 height 122
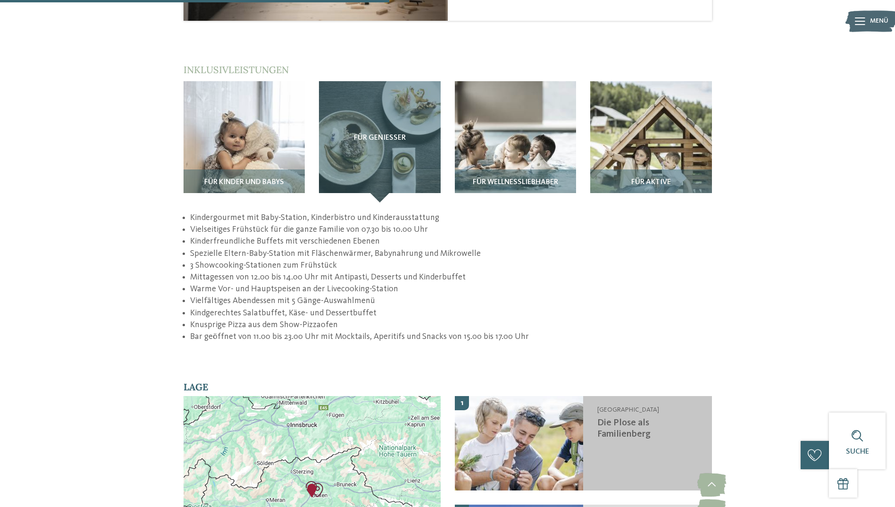
scroll to position [1416, 0]
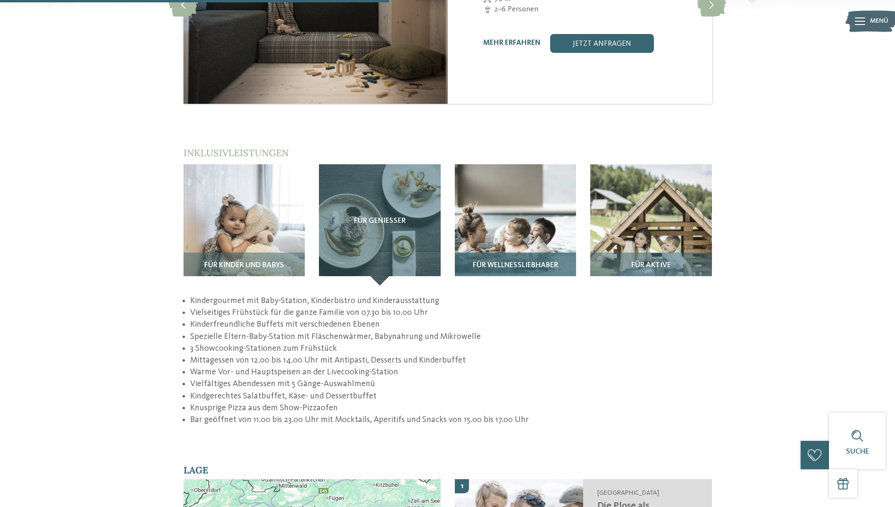
click at [532, 190] on img at bounding box center [516, 225] width 122 height 122
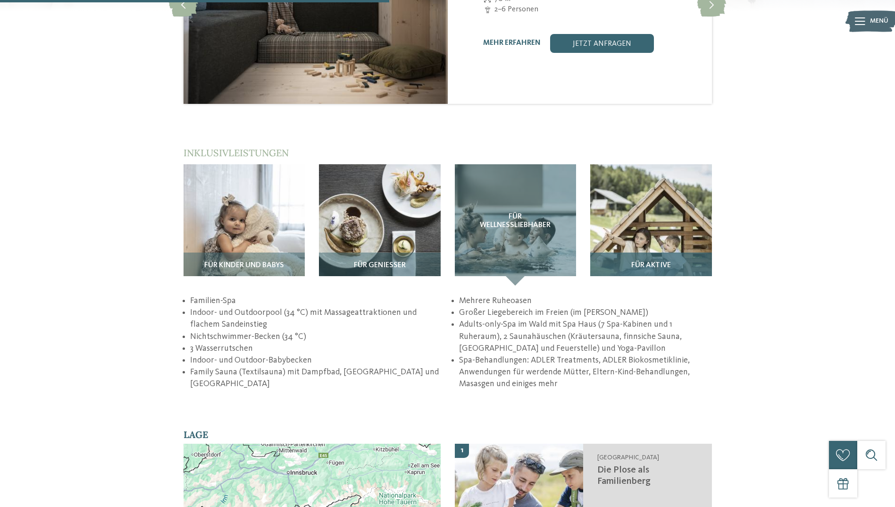
click at [600, 177] on img at bounding box center [652, 225] width 122 height 122
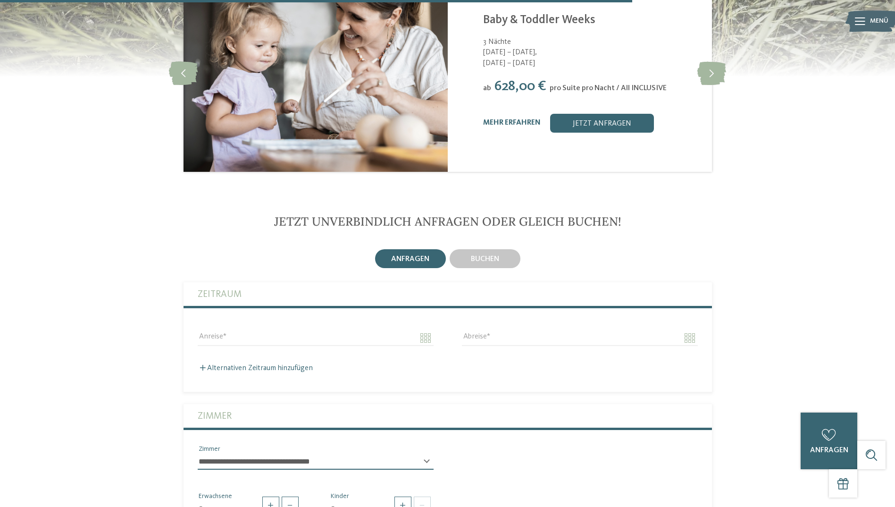
scroll to position [2266, 0]
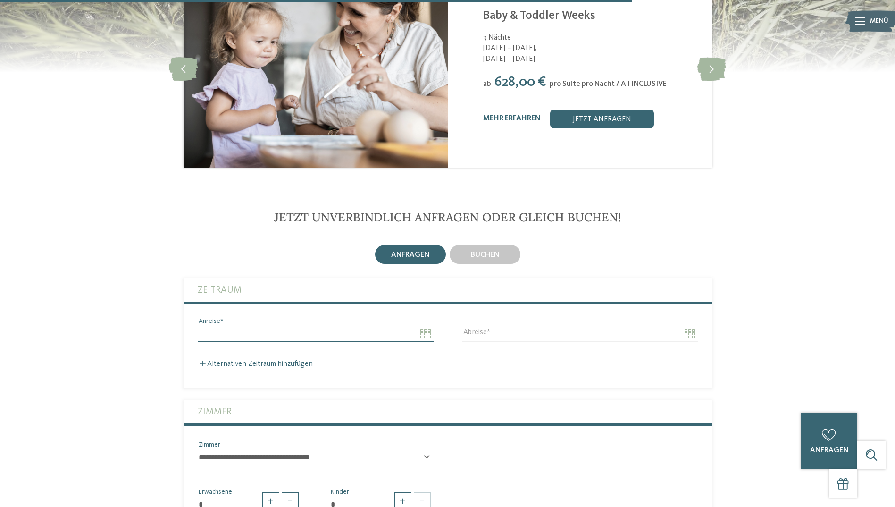
click at [428, 280] on input "Anreise" at bounding box center [316, 334] width 236 height 16
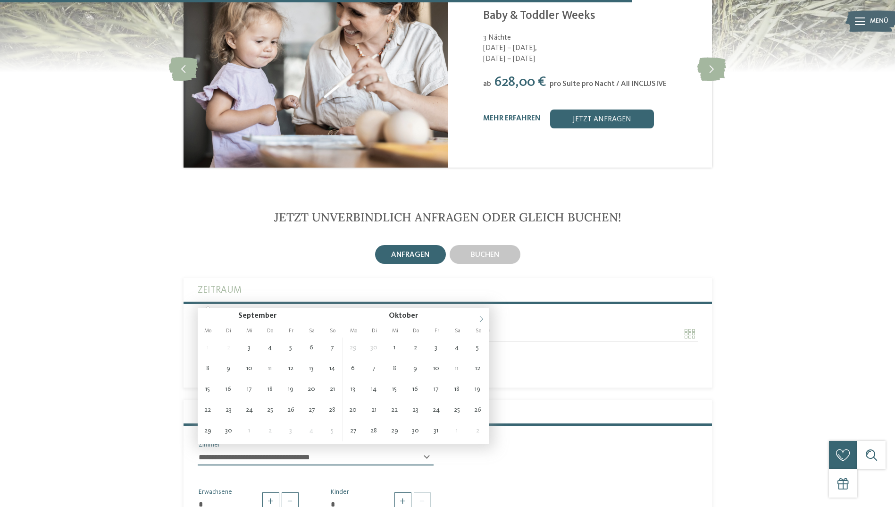
click at [488, 280] on span at bounding box center [481, 316] width 16 height 16
type input "****"
click at [488, 280] on span at bounding box center [481, 316] width 16 height 16
type input "****"
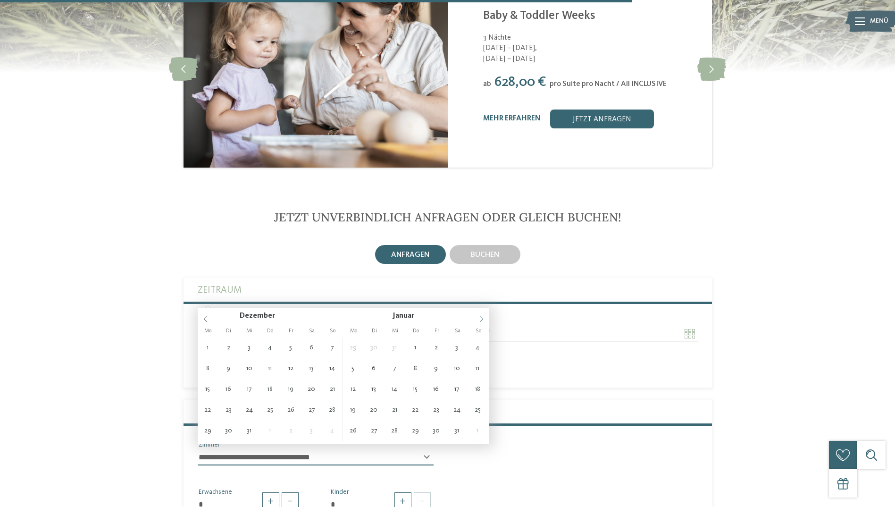
click at [488, 280] on span at bounding box center [481, 316] width 16 height 16
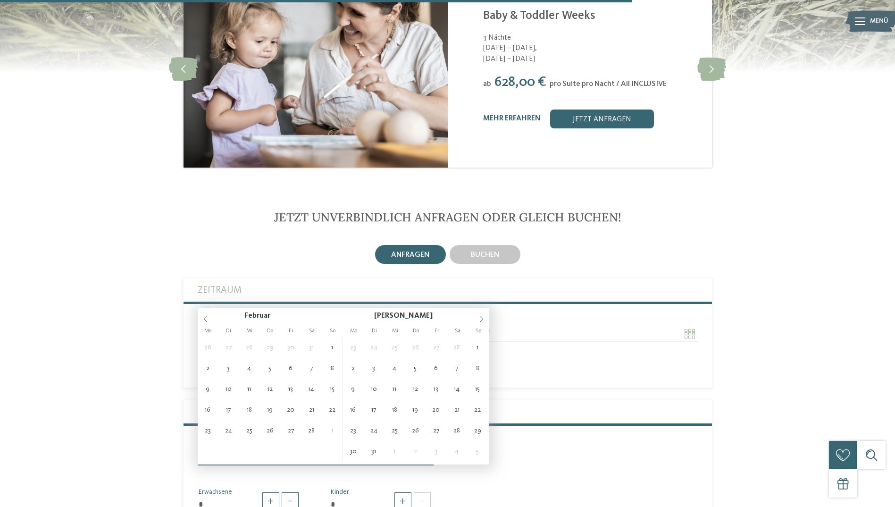
click at [488, 280] on span at bounding box center [481, 316] width 16 height 16
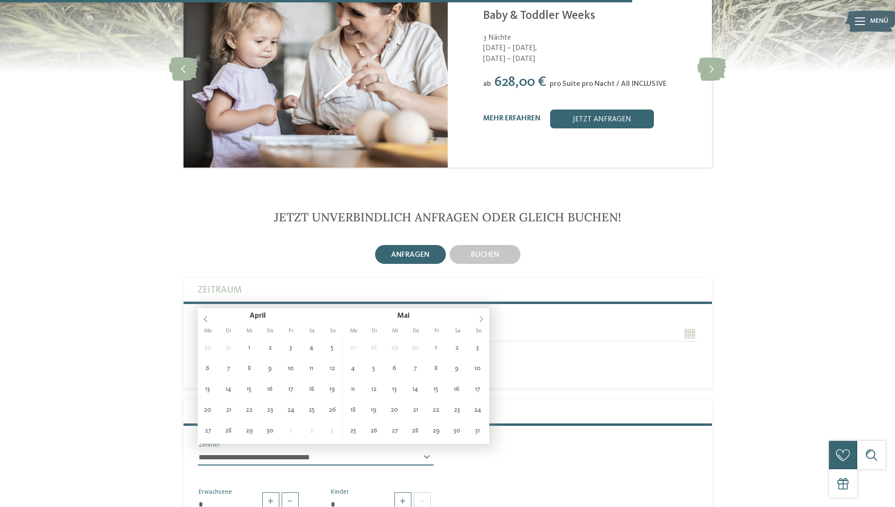
click at [488, 280] on span at bounding box center [481, 316] width 16 height 16
click at [487, 280] on span at bounding box center [481, 316] width 16 height 16
type input "**********"
type input "****"
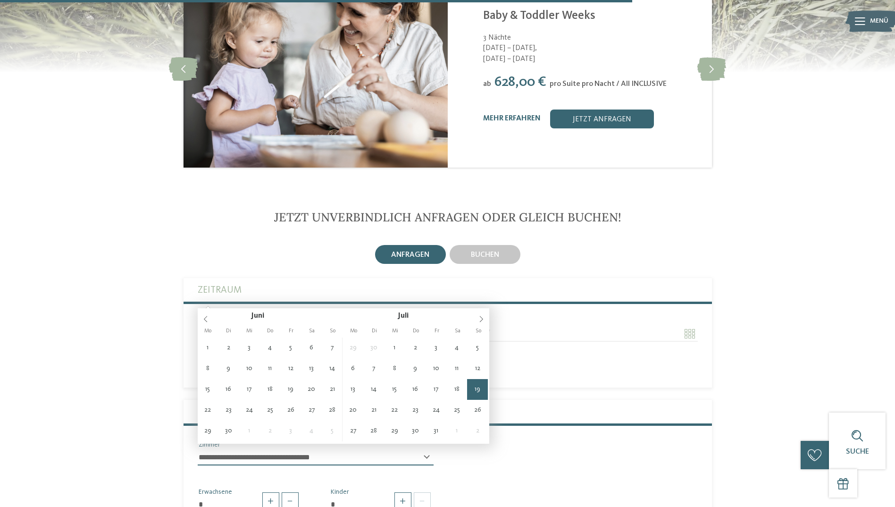
type input "****"
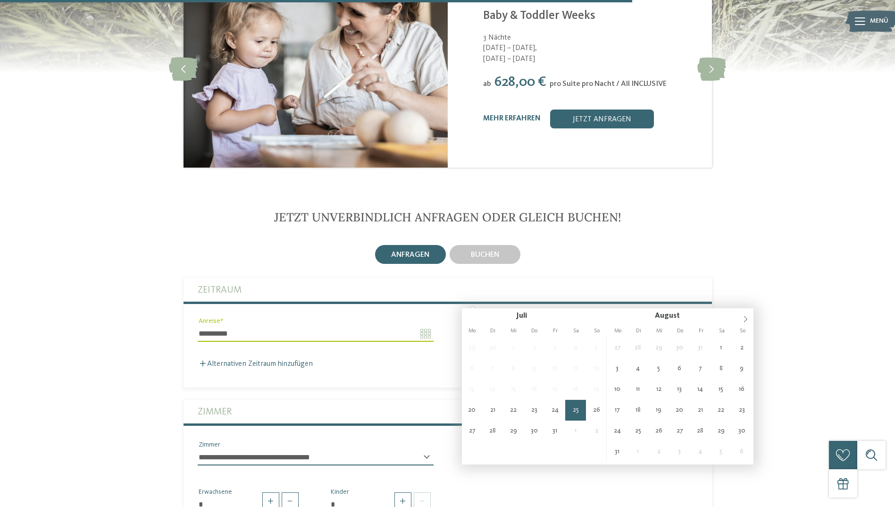
type input "**********"
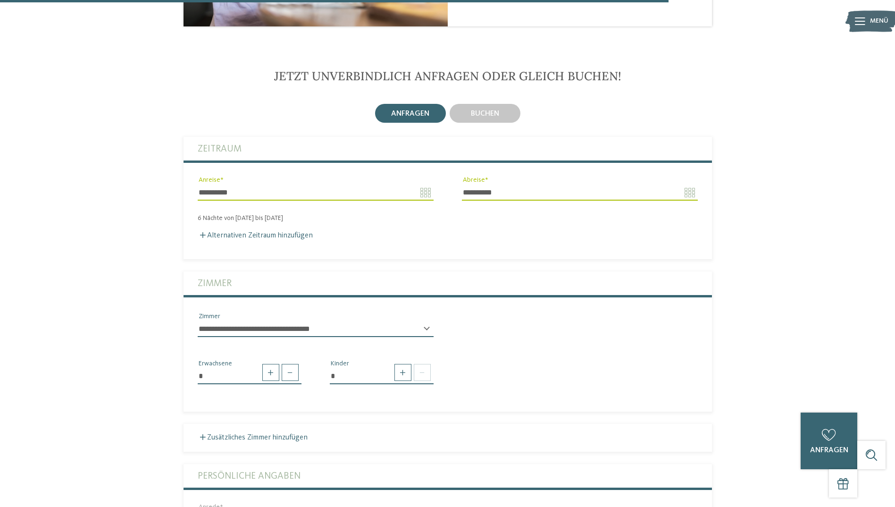
scroll to position [2407, 0]
click at [422, 280] on span at bounding box center [422, 371] width 17 height 17
click at [409, 280] on span at bounding box center [403, 371] width 17 height 17
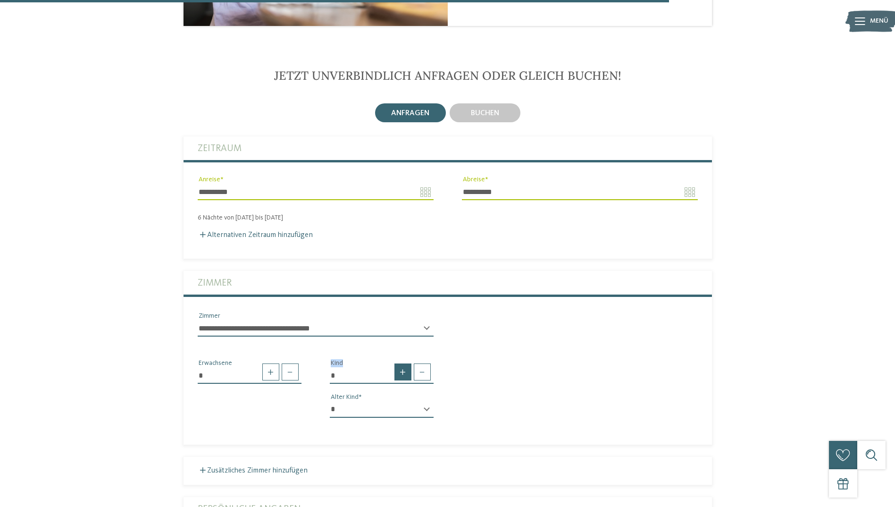
click at [409, 280] on span at bounding box center [403, 371] width 17 height 17
type input "*"
click at [423, 280] on select "* * * * * * * * * * * ** ** ** ** ** ** ** **" at bounding box center [382, 410] width 104 height 16
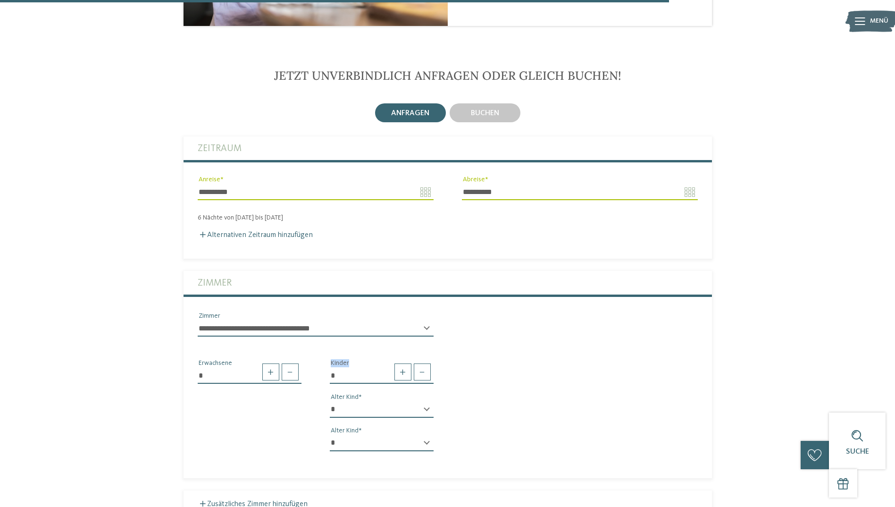
select select "*"
click at [330, 280] on select "* * * * * * * * * * * ** ** ** ** ** ** ** **" at bounding box center [382, 410] width 104 height 16
click at [429, 280] on select "* * * * * * * * * * * ** ** ** ** ** ** ** **" at bounding box center [382, 443] width 104 height 16
select select "**"
click at [330, 280] on select "* * * * * * * * * * * ** ** ** ** ** ** ** **" at bounding box center [382, 443] width 104 height 16
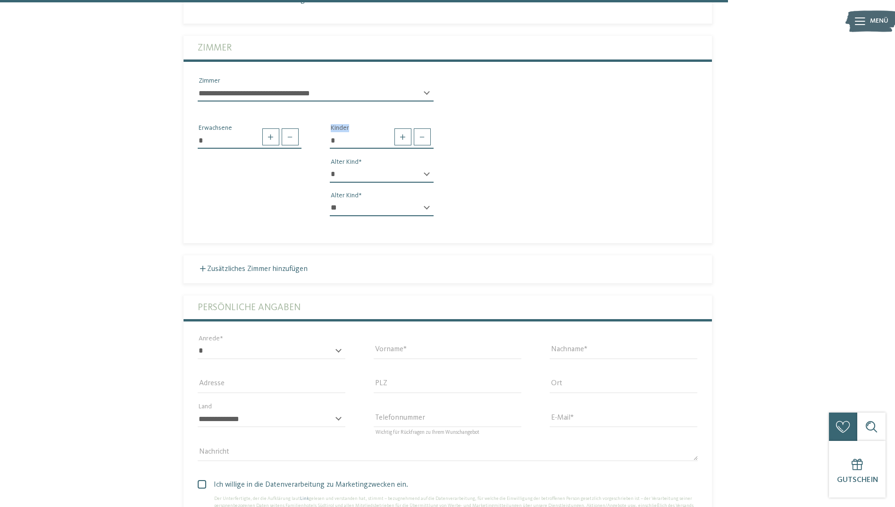
scroll to position [2643, 0]
click at [312, 280] on select "* **** **** ******* ******" at bounding box center [272, 350] width 148 height 16
select select "*"
click at [198, 280] on select "* **** **** ******* ******" at bounding box center [272, 350] width 148 height 16
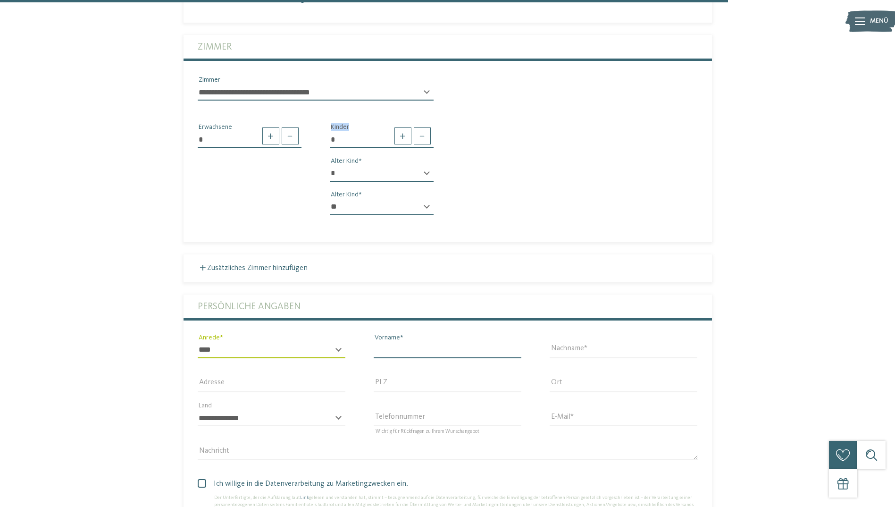
click at [405, 280] on input "Vorname" at bounding box center [448, 350] width 148 height 16
type input "****"
type input "******"
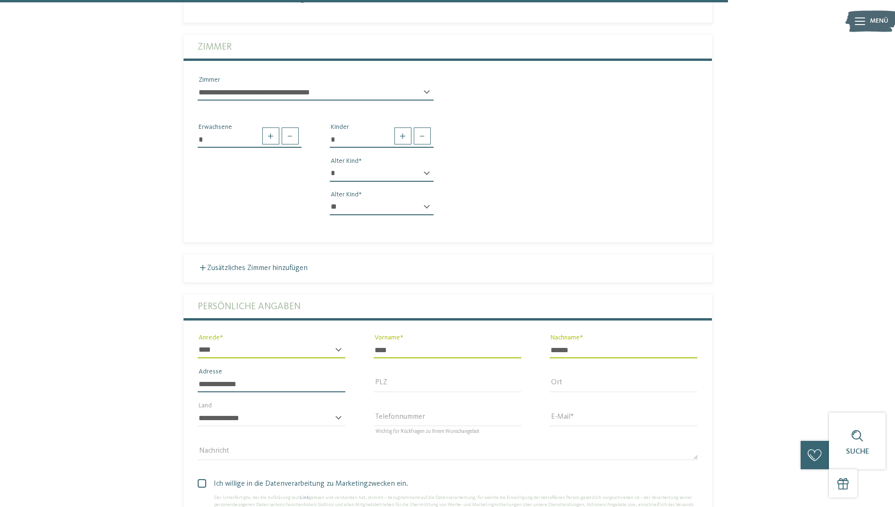
type input "**********"
type input "*****"
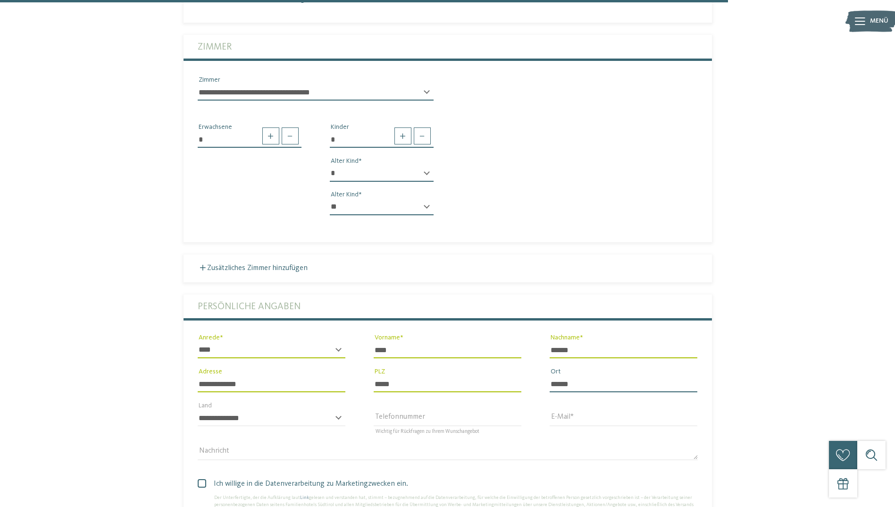
type input "******"
select select "**"
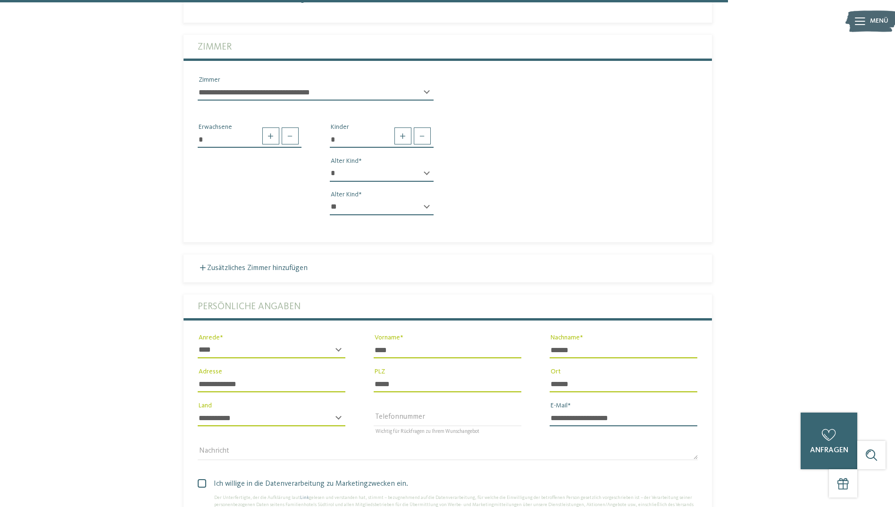
type input "**********"
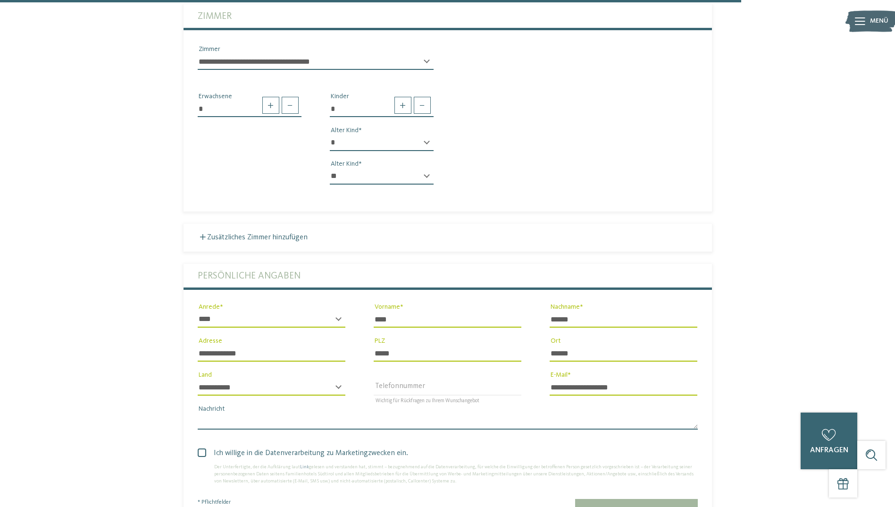
scroll to position [2691, 0]
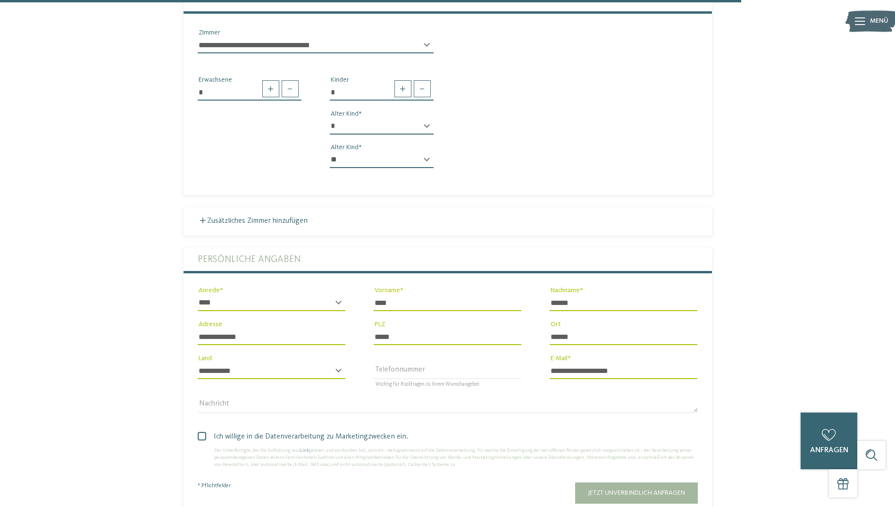
click at [208, 280] on span "Ich willige in die Datenverarbeitung zu Marketingzwecken ein." at bounding box center [451, 436] width 493 height 11
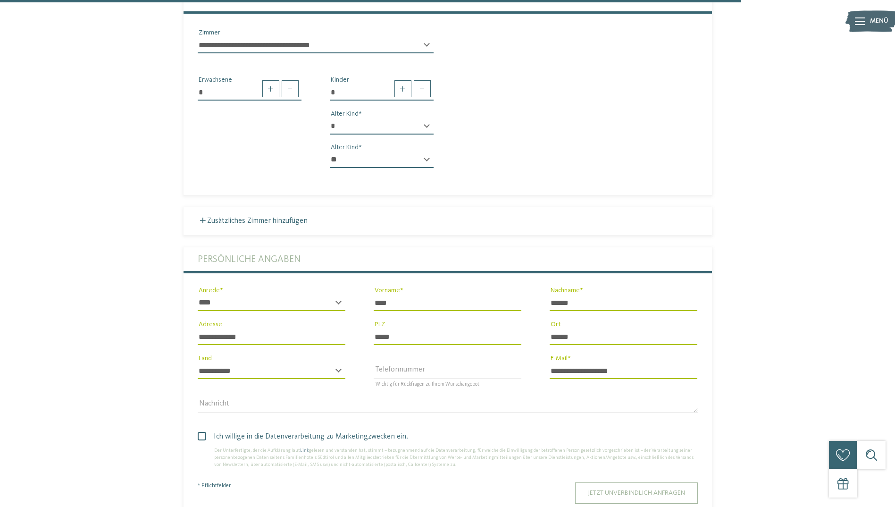
click at [600, 280] on span "Jetzt unverbindlich anfragen" at bounding box center [636, 492] width 97 height 7
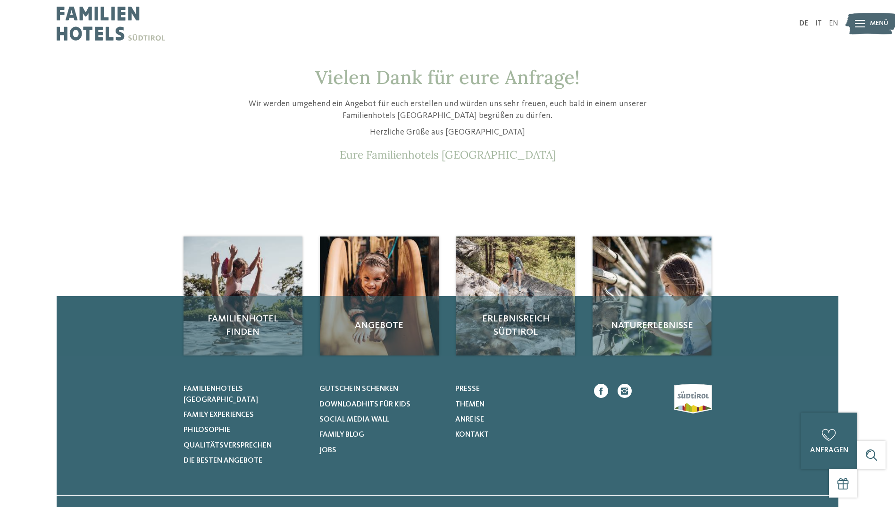
click at [73, 17] on img at bounding box center [111, 23] width 109 height 47
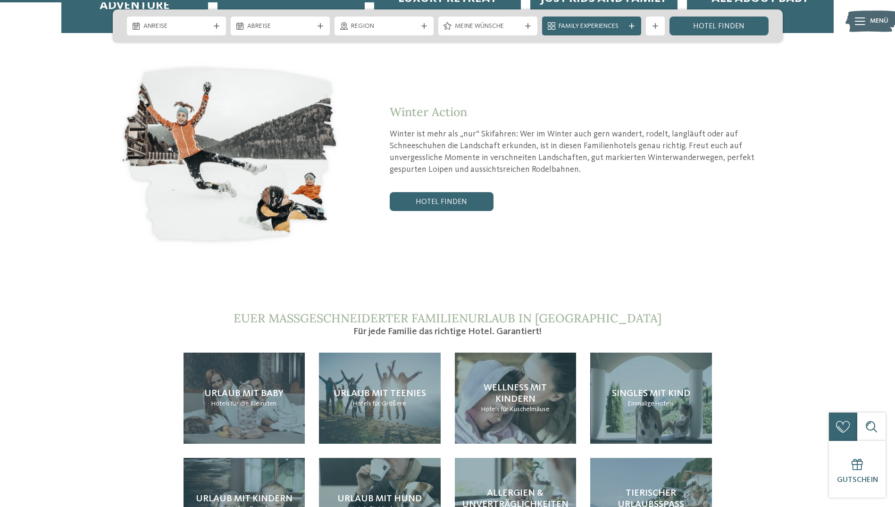
scroll to position [1935, 0]
